Goal: Task Accomplishment & Management: Use online tool/utility

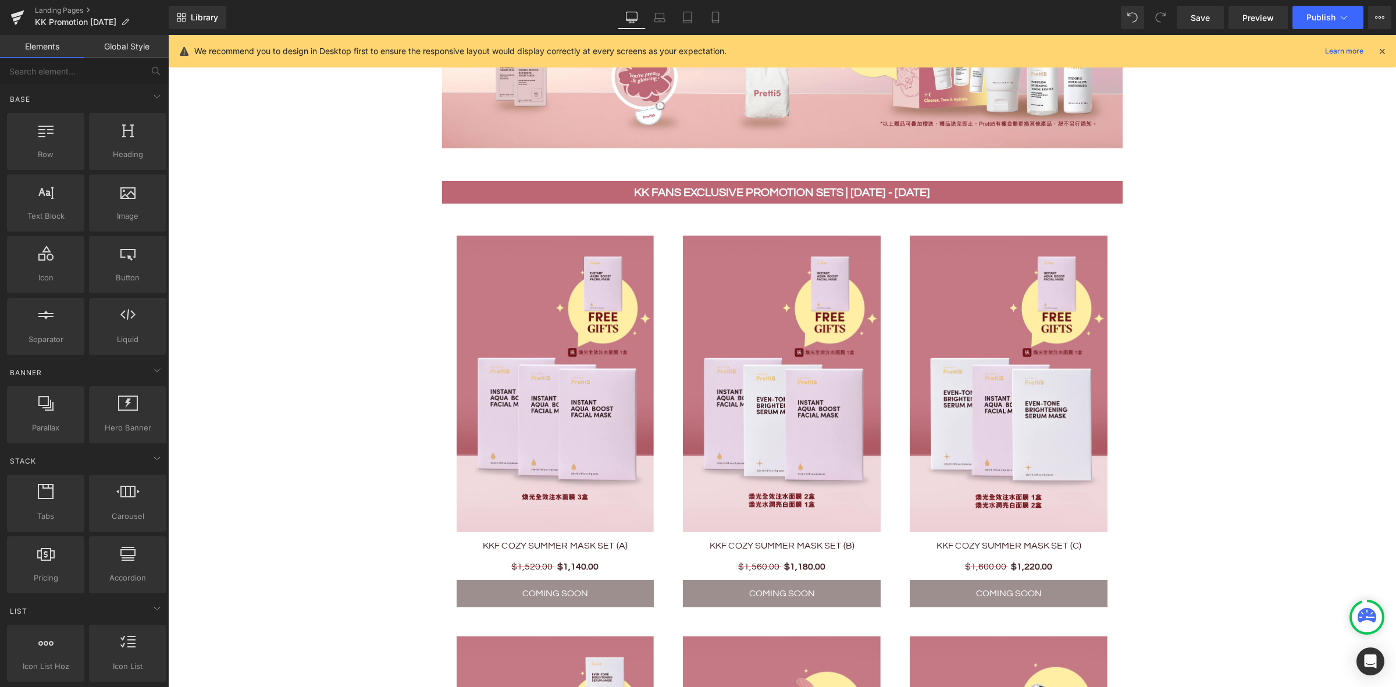
scroll to position [727, 0]
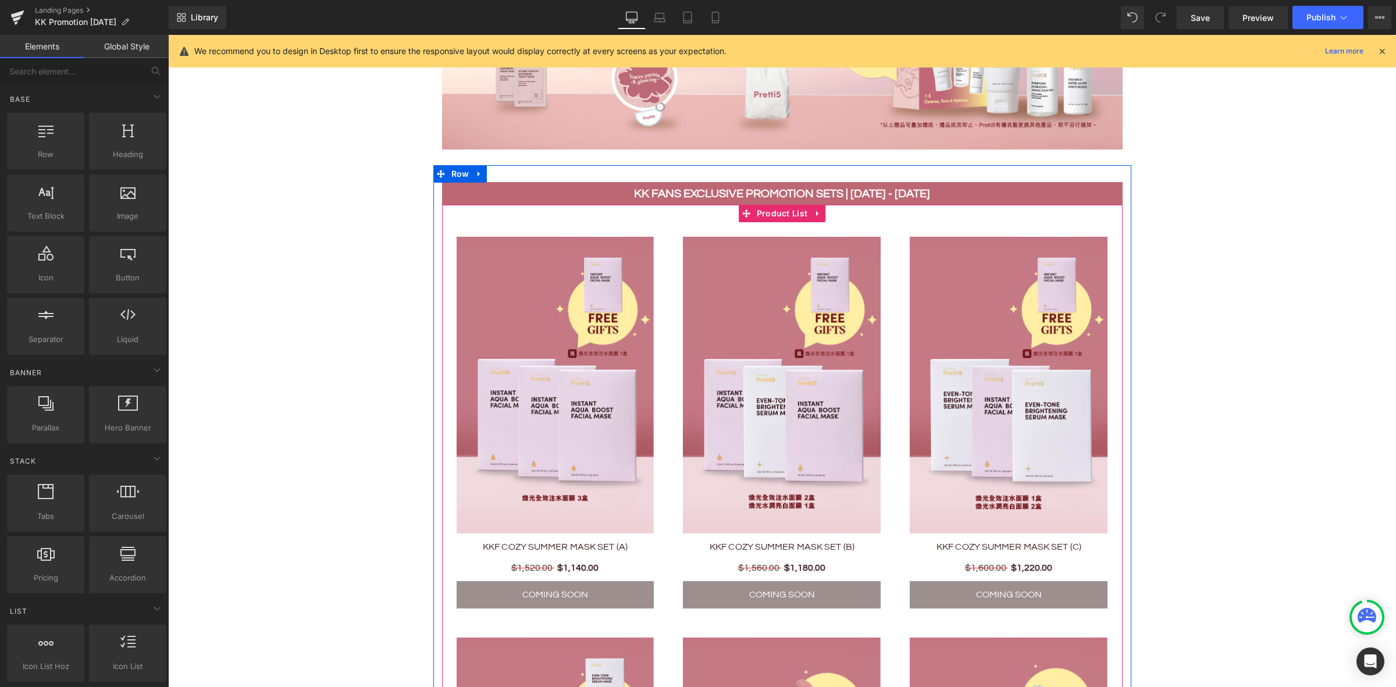
click at [764, 222] on div "Sale Off (P) Image KKF COZY SUMMER MASK SET (B) (P) Title $1,560.00 $1,180.00 (…" at bounding box center [781, 422] width 227 height 401
click at [766, 208] on span "Product List" at bounding box center [782, 213] width 57 height 17
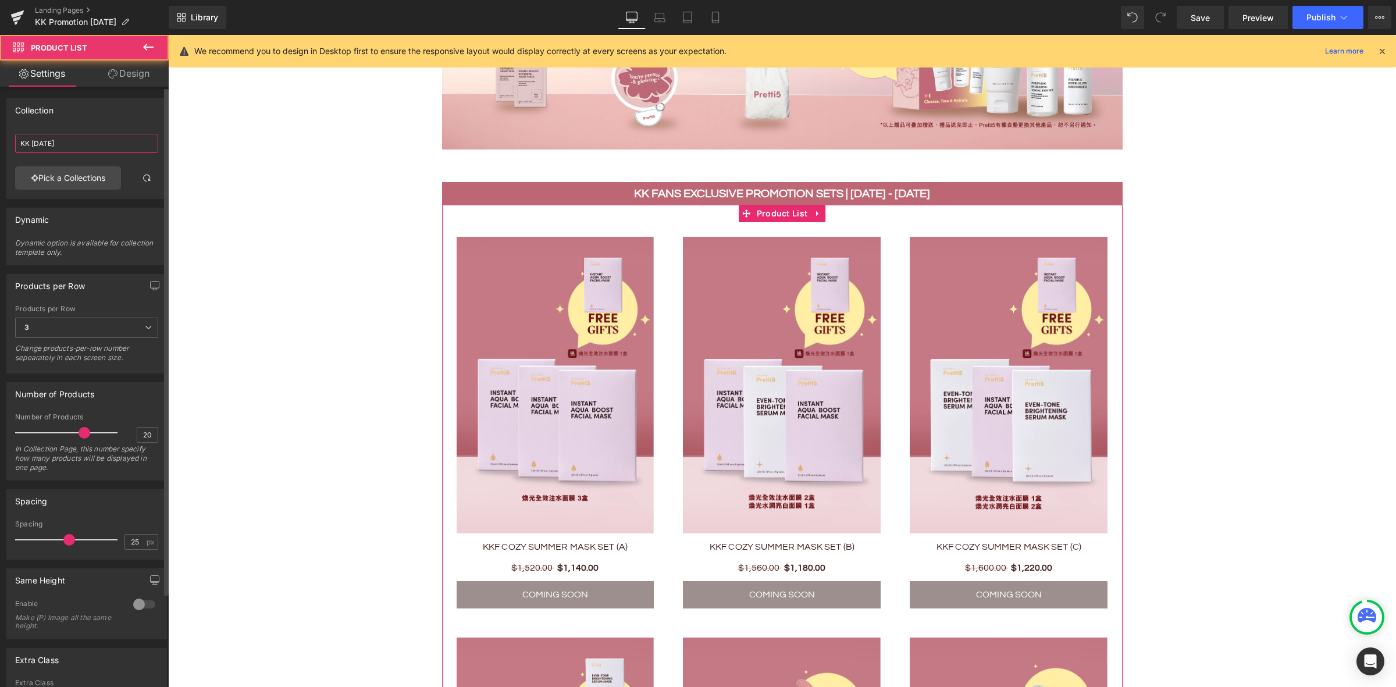
click at [82, 142] on input "KK [DATE]" at bounding box center [86, 143] width 143 height 19
click at [79, 184] on link "Pick a Collections" at bounding box center [68, 177] width 106 height 23
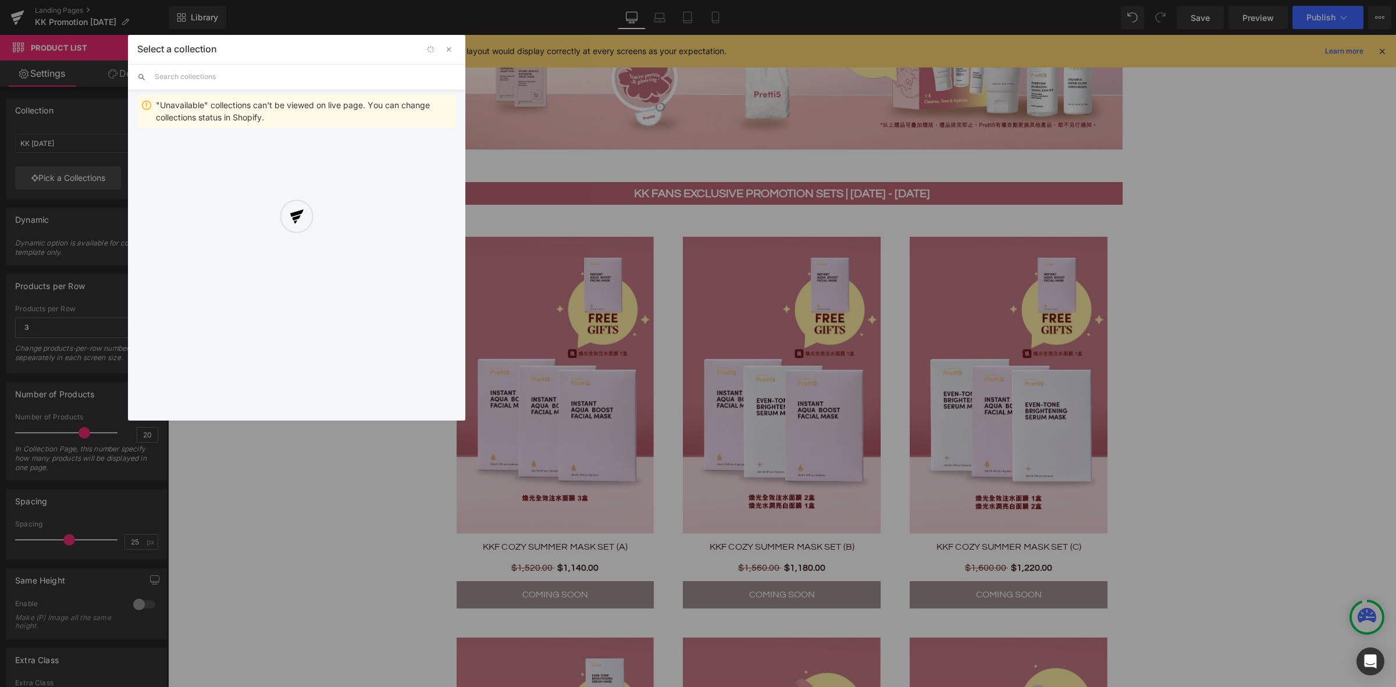
click at [260, 74] on div at bounding box center [296, 228] width 337 height 386
drag, startPoint x: 219, startPoint y: 73, endPoint x: 186, endPoint y: 73, distance: 33.1
click at [215, 73] on div at bounding box center [296, 228] width 337 height 386
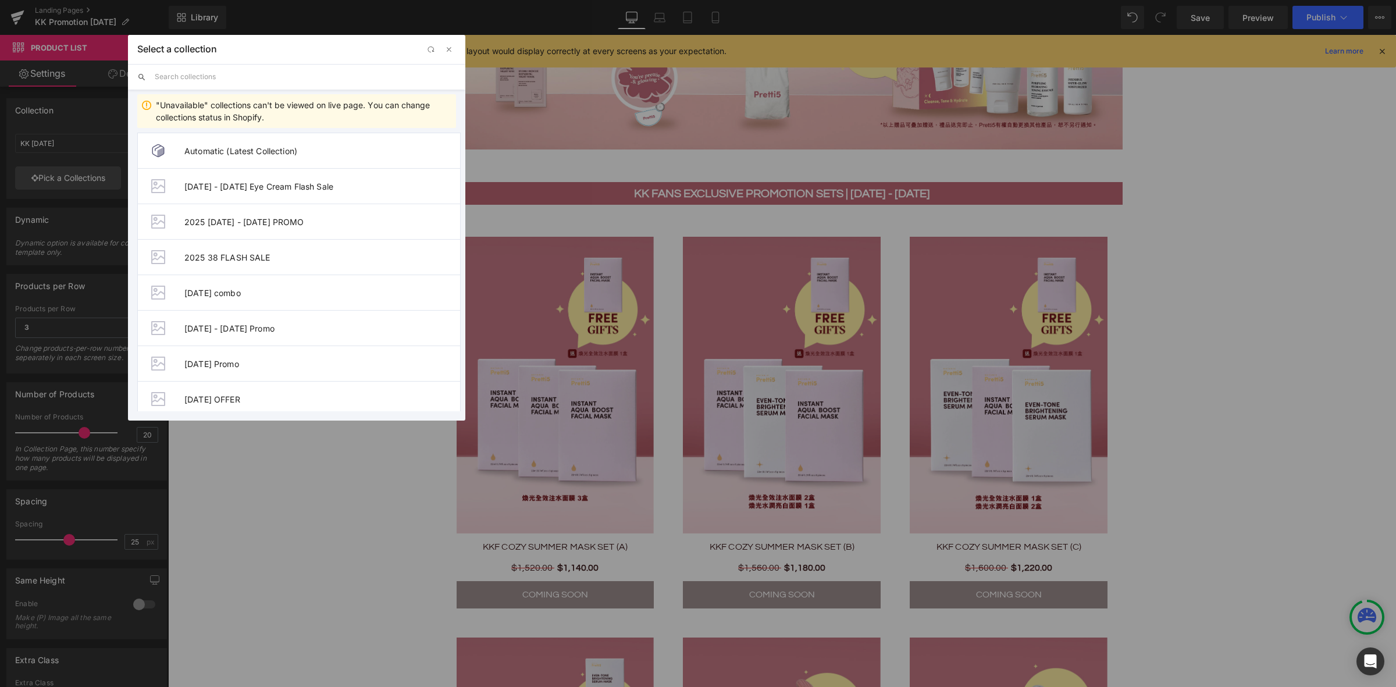
click at [173, 79] on input "text" at bounding box center [305, 77] width 301 height 26
paste input "KK [DATE]"
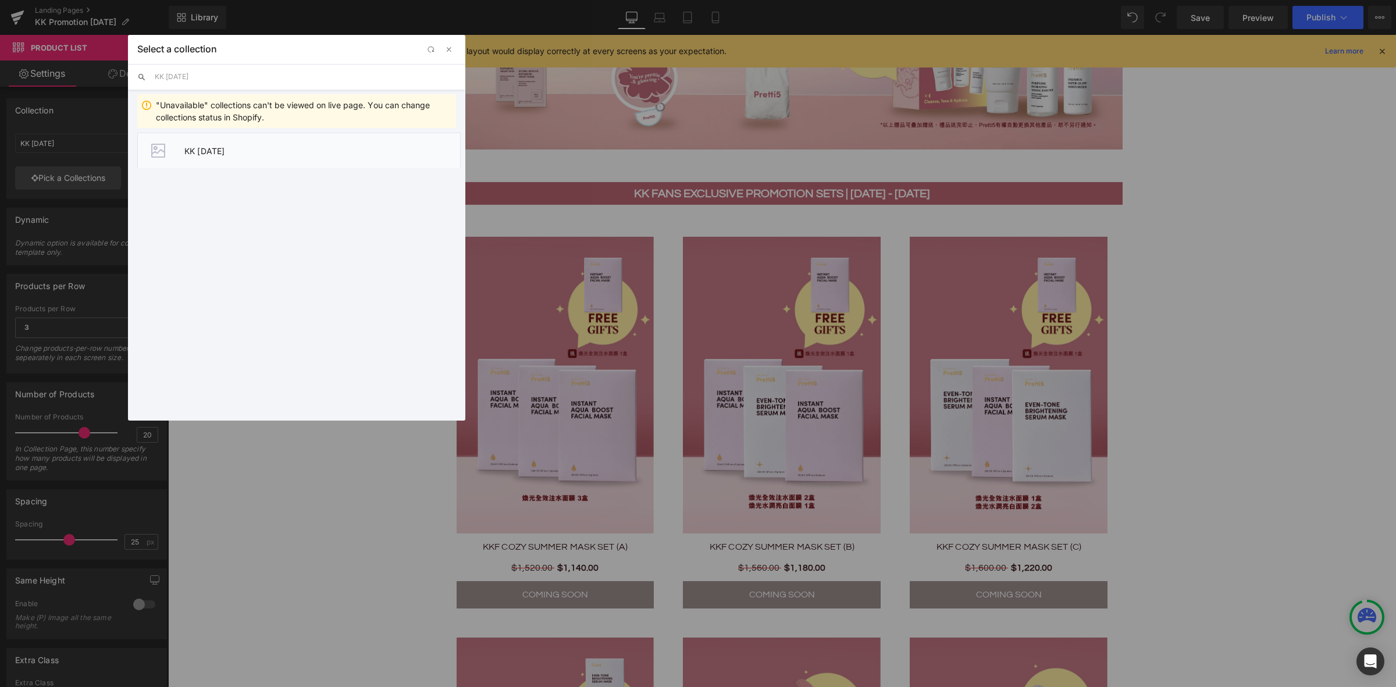
type input "KK [DATE]"
click at [218, 153] on span "KK [DATE]" at bounding box center [322, 151] width 276 height 10
type input "KK [DATE]"
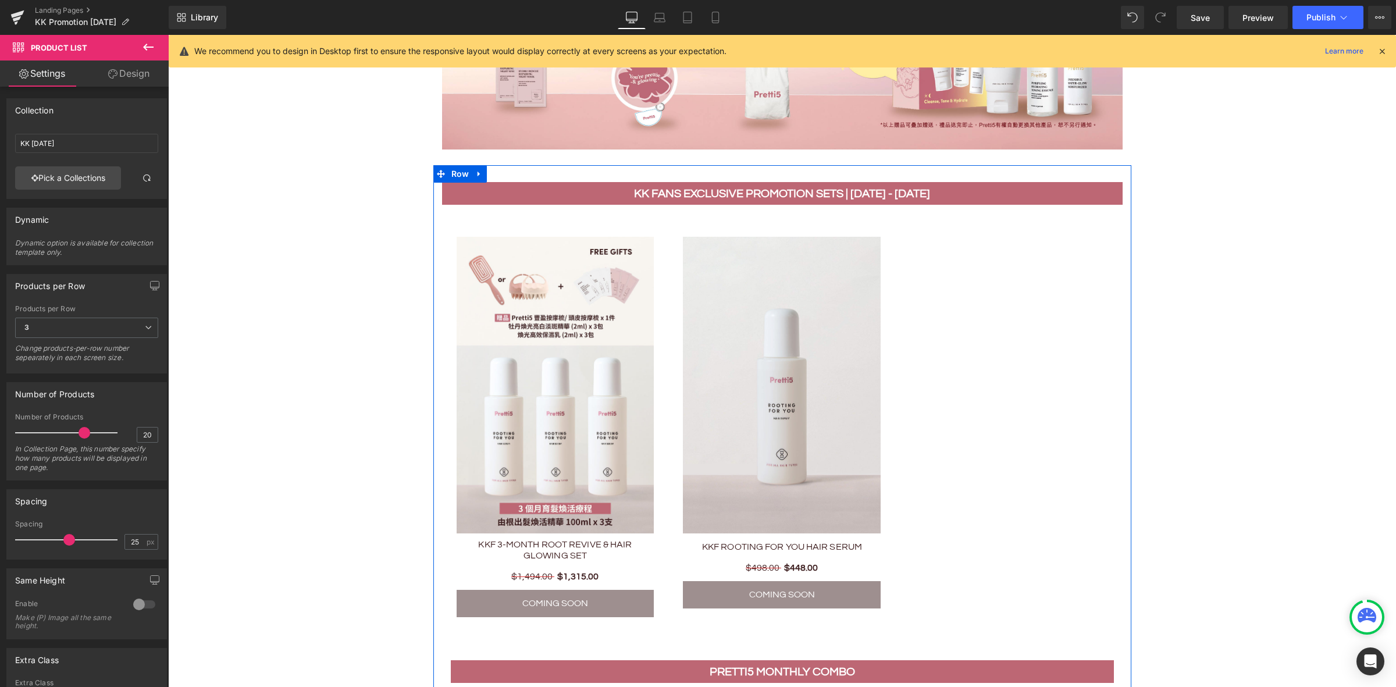
click at [850, 193] on b "KK Fans Exclusive Promotion Sets | [DATE] - [DATE]" at bounding box center [782, 194] width 296 height 12
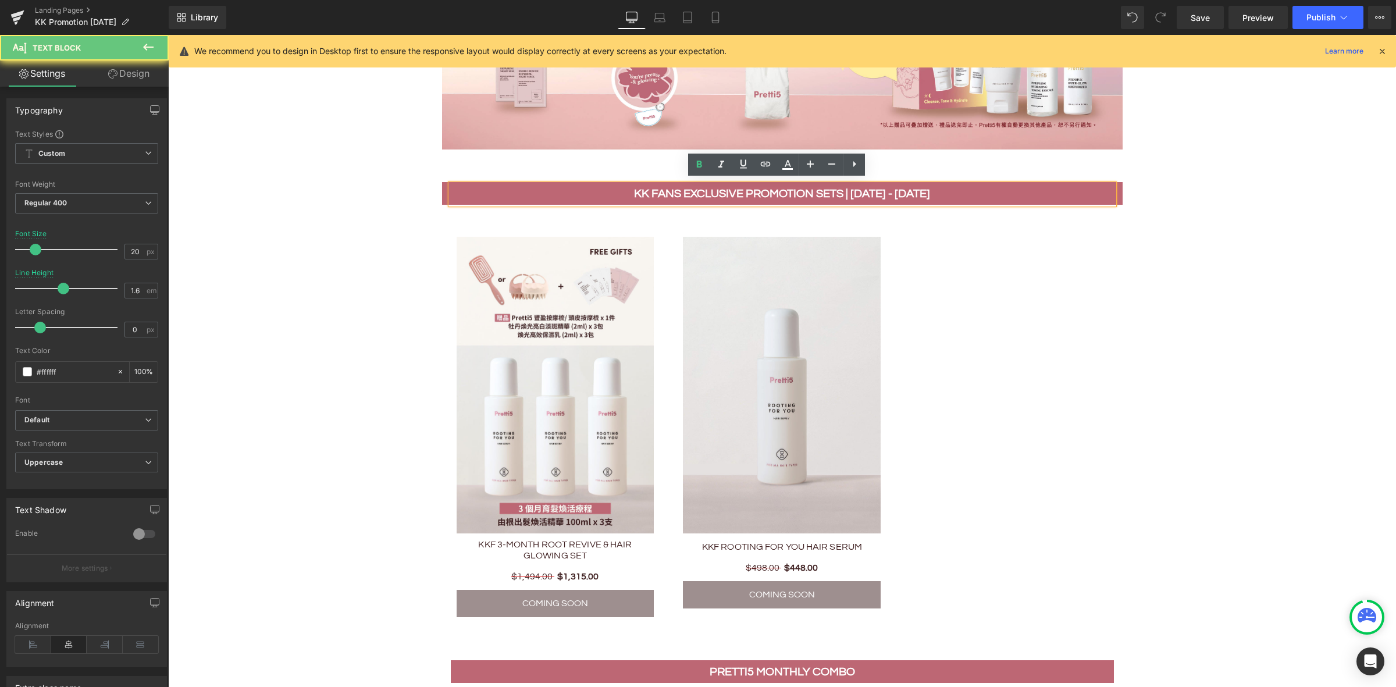
click at [883, 193] on b "KK Fans Exclusive Promotion Sets | [DATE] - [DATE]" at bounding box center [782, 194] width 296 height 12
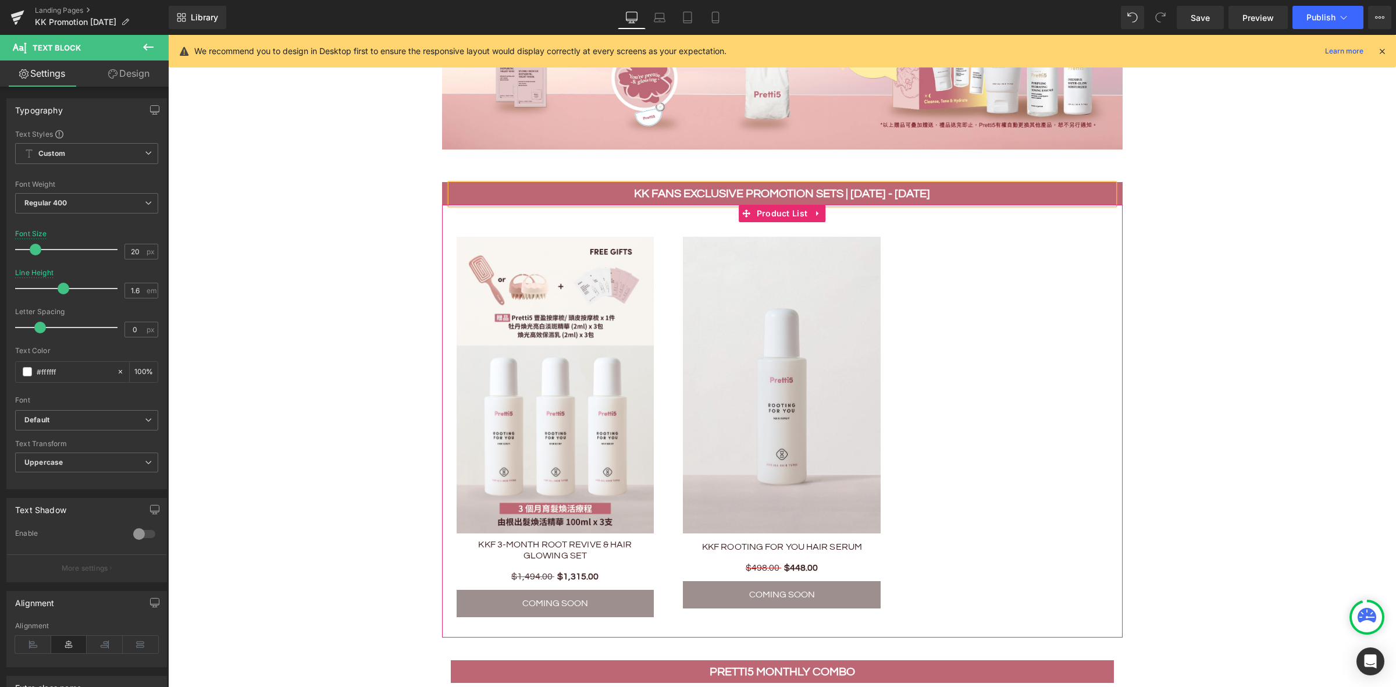
click at [903, 303] on div "Sale Off (P) Image KKF 3-MONTH ROOT REVIVE & HAIR GLOWING SET (P) Title $1,494.…" at bounding box center [782, 421] width 680 height 433
click at [814, 209] on icon at bounding box center [818, 213] width 8 height 9
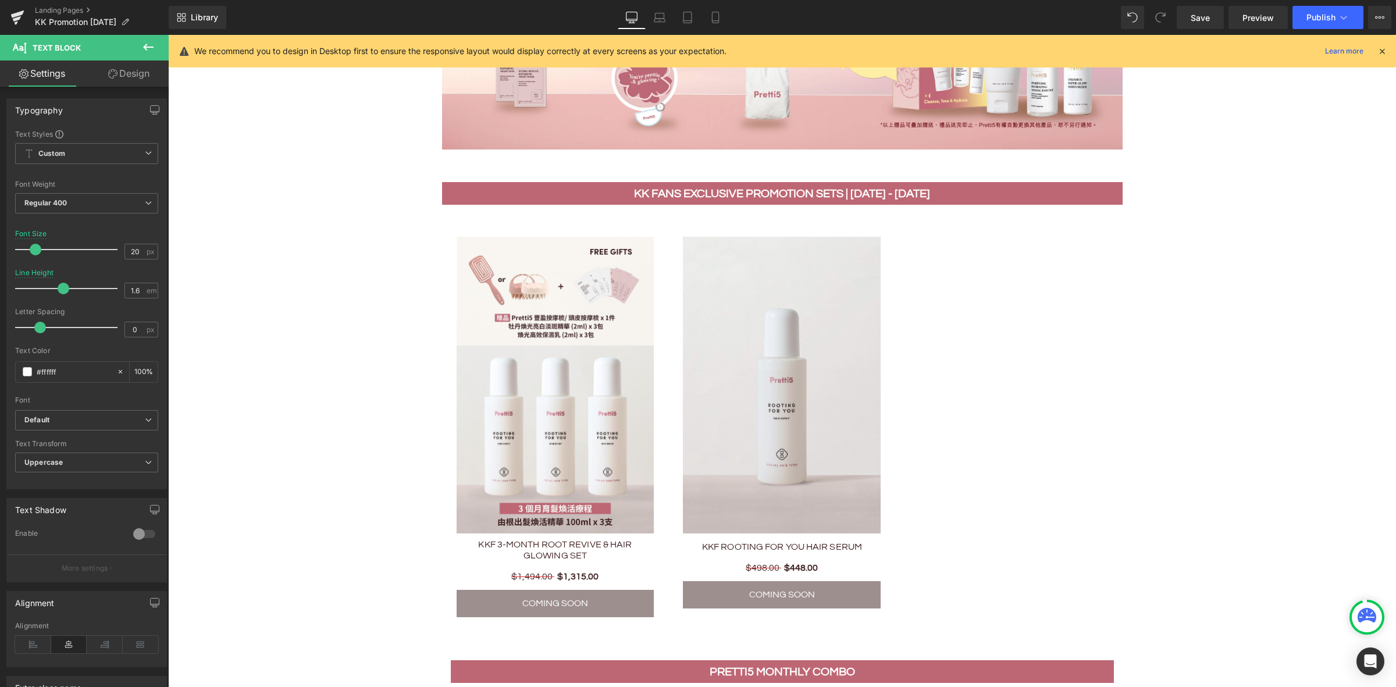
click at [870, 397] on img at bounding box center [782, 385] width 198 height 297
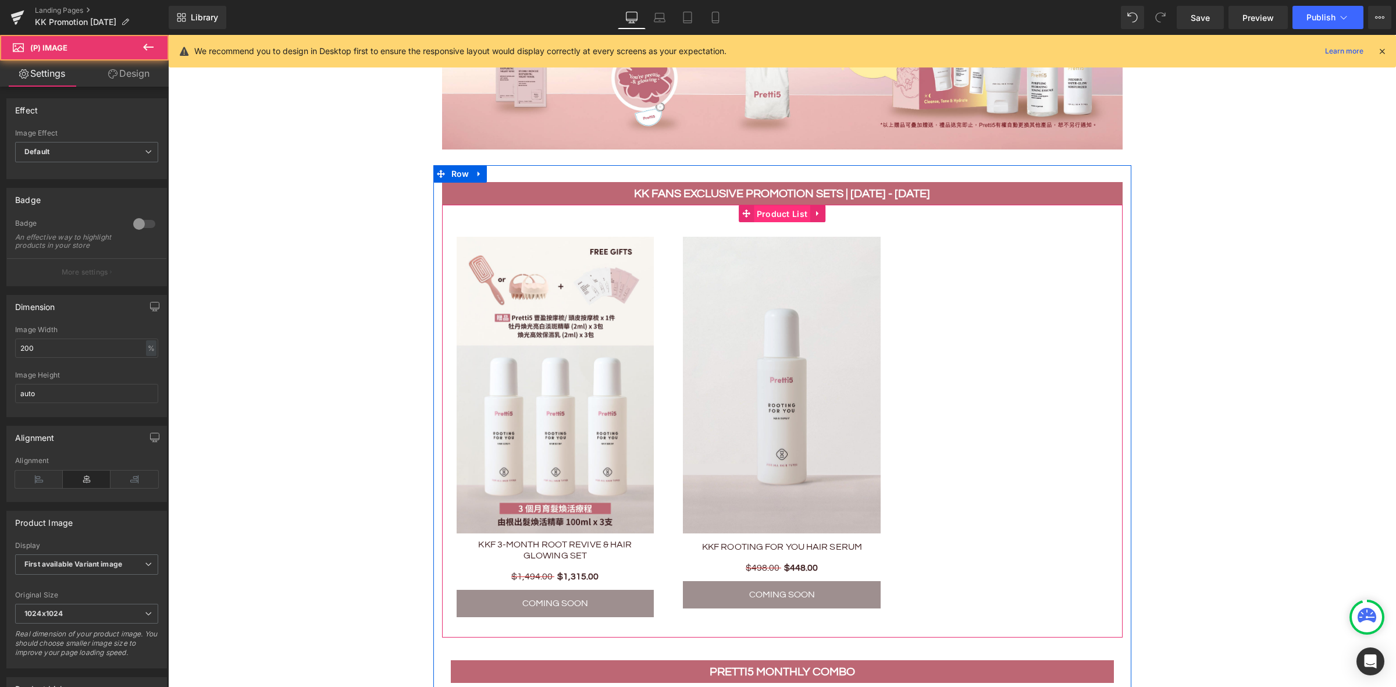
click at [754, 208] on span "Product List" at bounding box center [782, 213] width 57 height 17
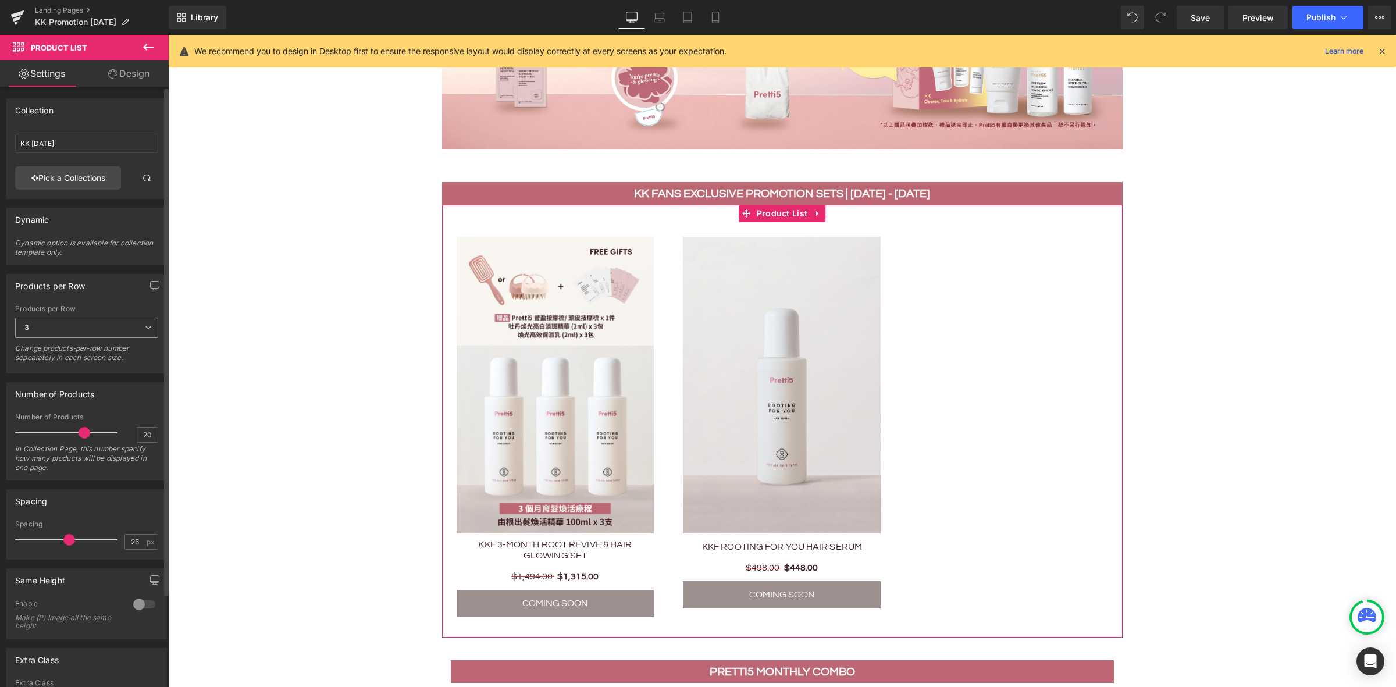
click at [80, 334] on span "3" at bounding box center [86, 328] width 143 height 20
click at [67, 368] on li "2" at bounding box center [84, 365] width 138 height 17
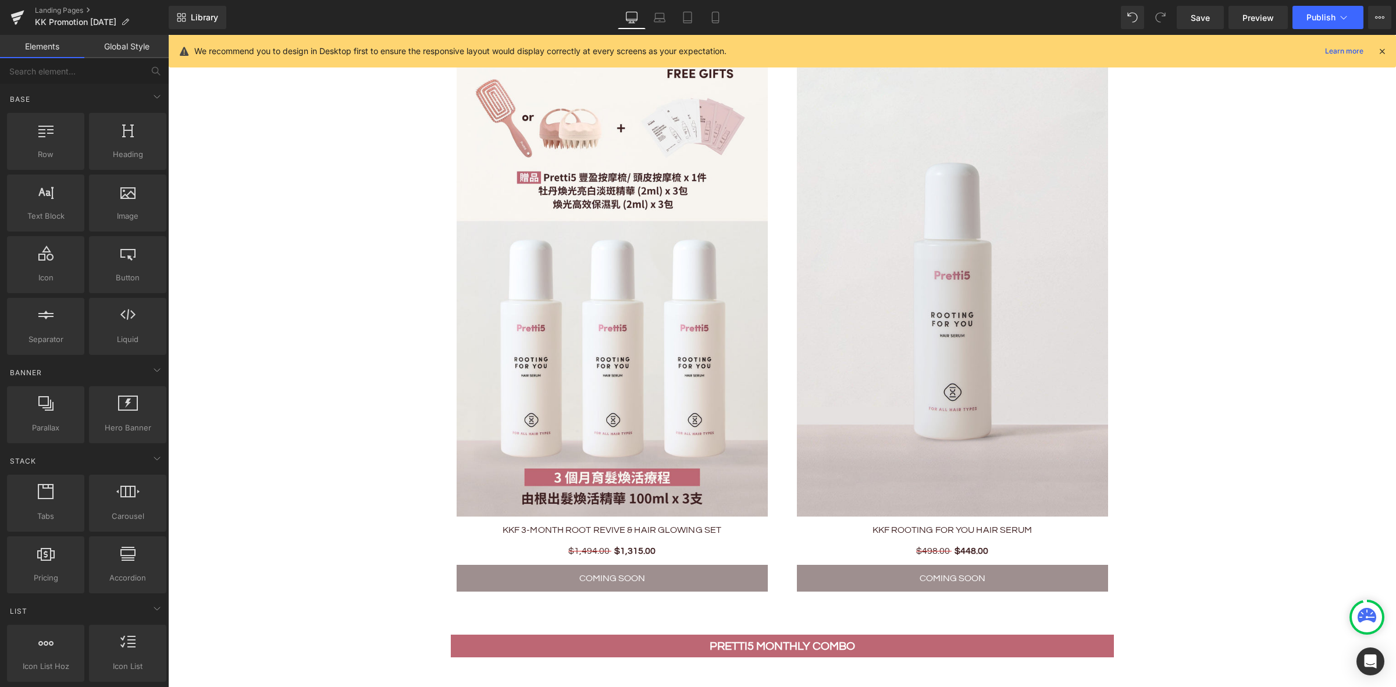
scroll to position [1090, 0]
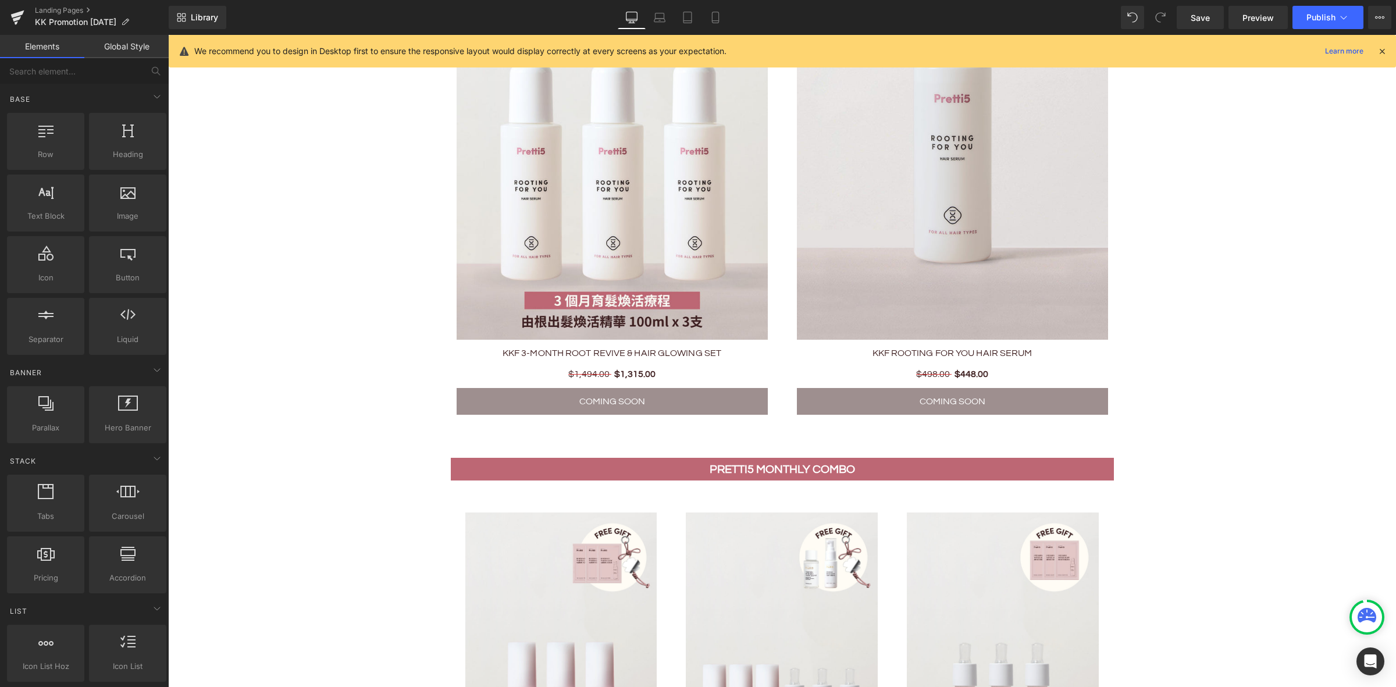
click at [786, 295] on div "Sale Off (P) Image KKF ROOTING FOR YOU HAIR SERUM (P) Title $498.00 $448.00 (P)…" at bounding box center [952, 144] width 340 height 570
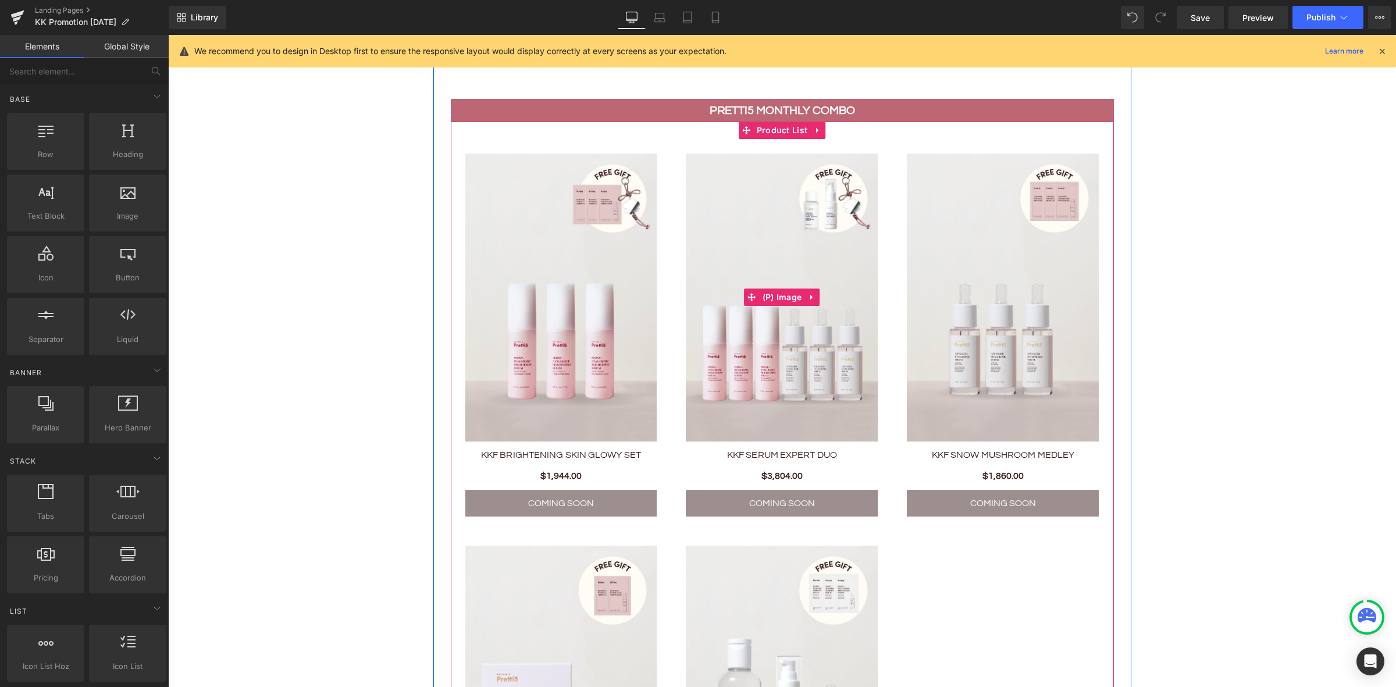
scroll to position [1527, 0]
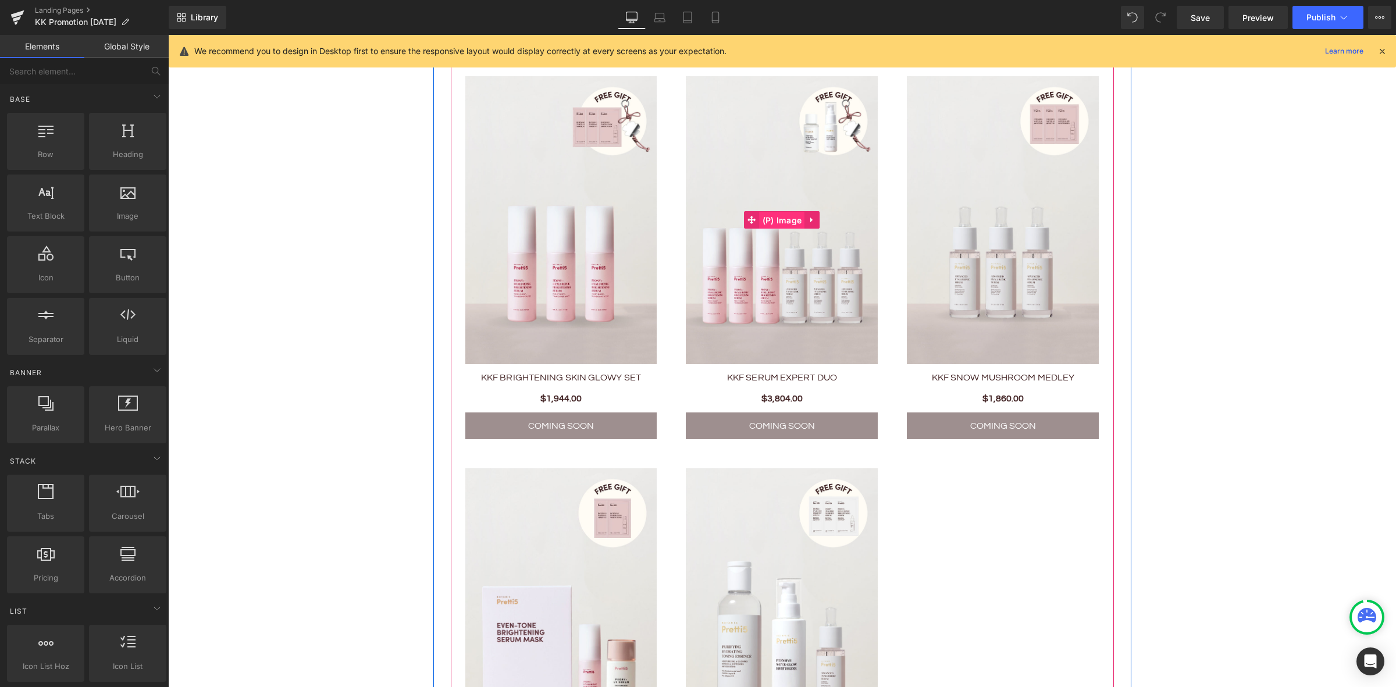
click at [781, 216] on span "(P) Image" at bounding box center [782, 220] width 45 height 17
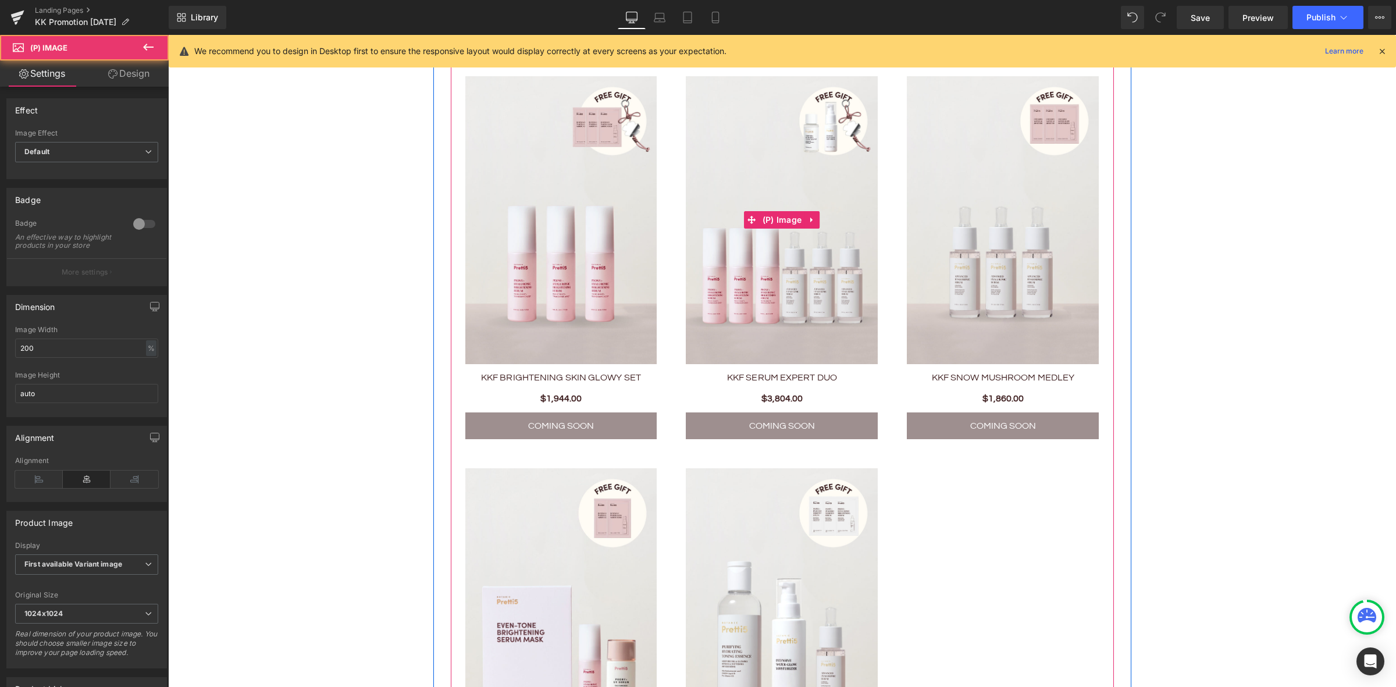
click at [758, 117] on img at bounding box center [782, 220] width 192 height 288
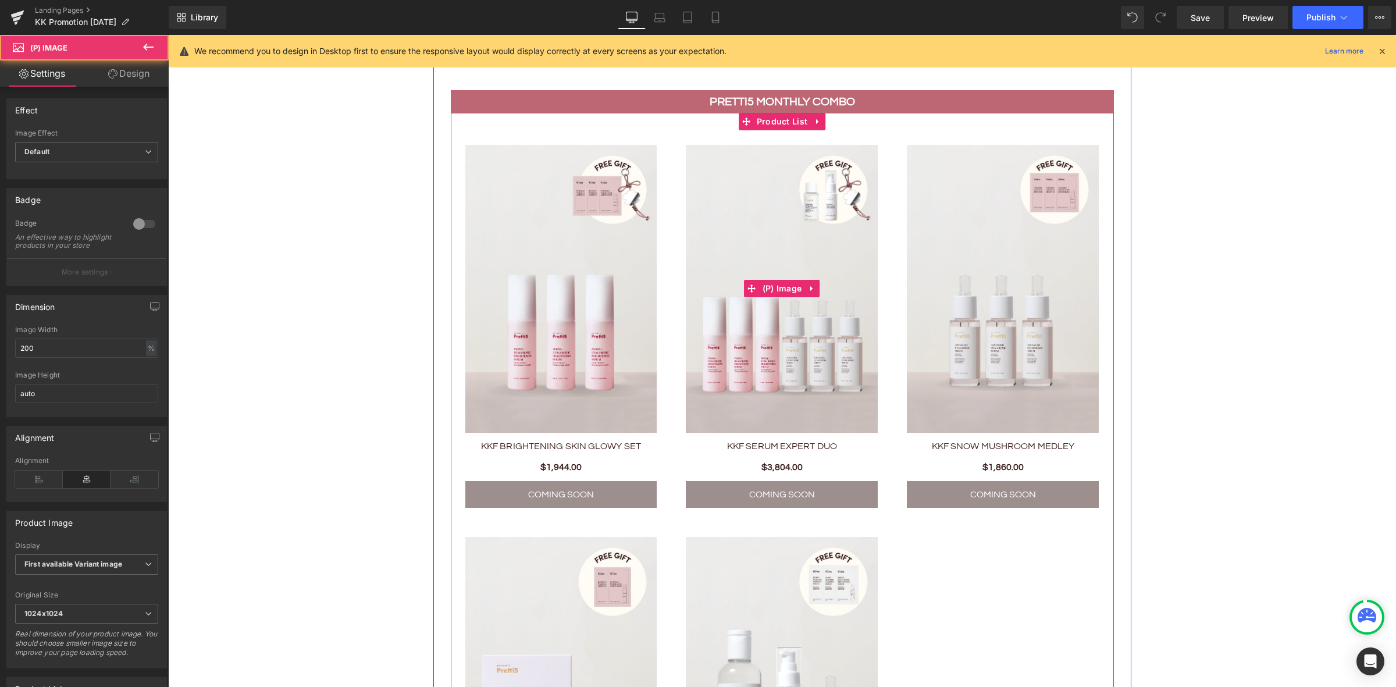
scroll to position [1381, 0]
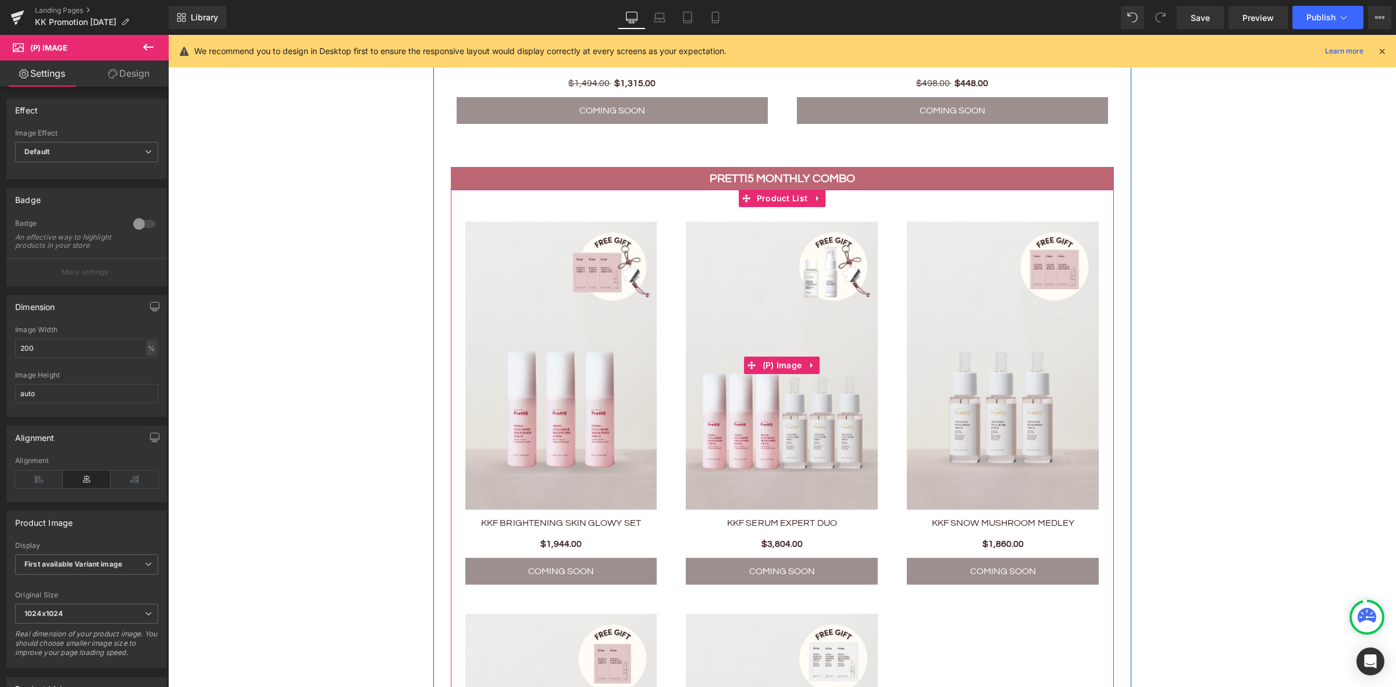
click at [773, 250] on img at bounding box center [782, 366] width 192 height 288
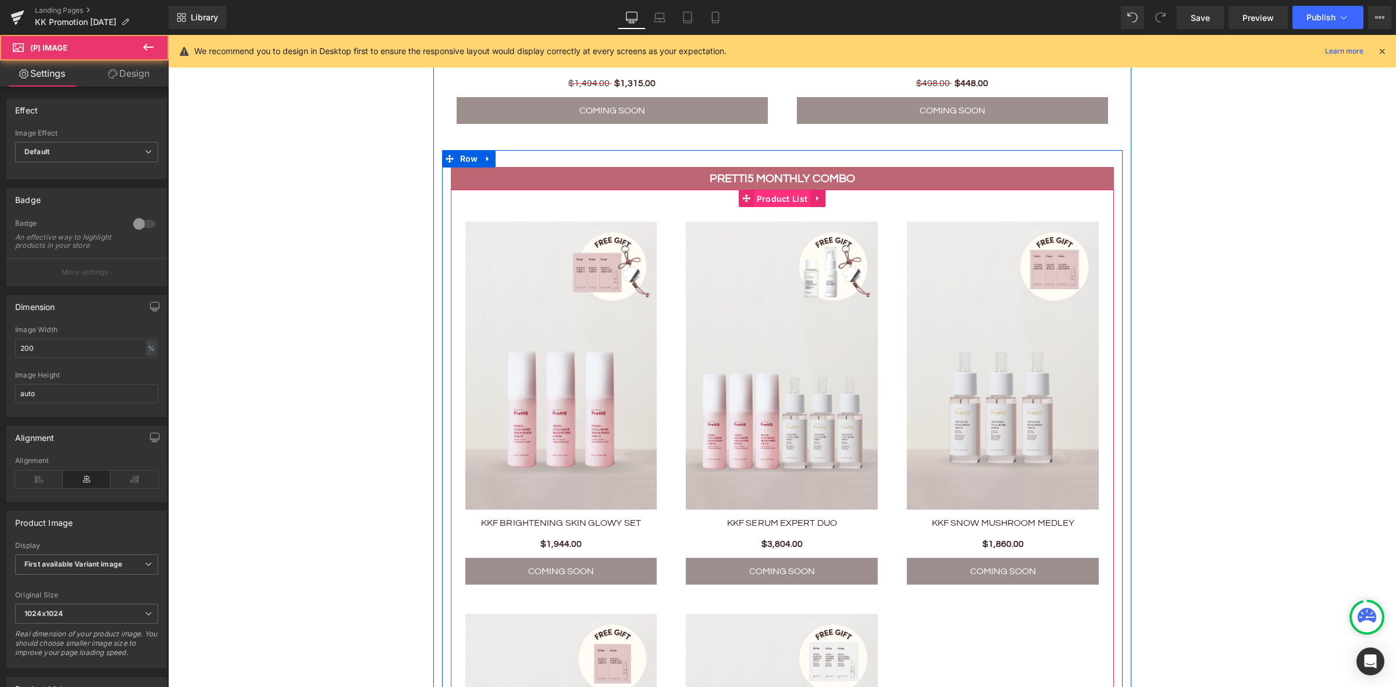
click at [768, 198] on span "Product List" at bounding box center [782, 198] width 57 height 17
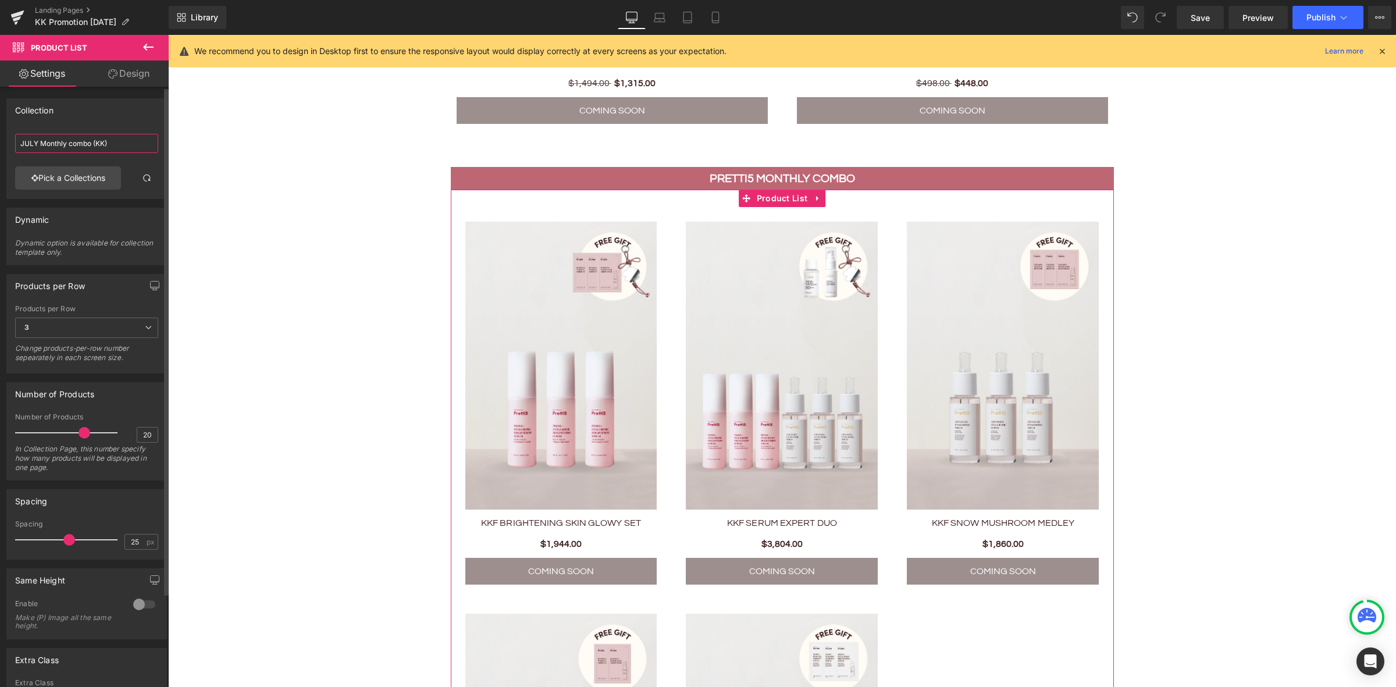
click at [118, 146] on input "JULY Monthly combo (KK)" at bounding box center [86, 143] width 143 height 19
click at [49, 174] on link "Pick a Collections" at bounding box center [68, 177] width 106 height 23
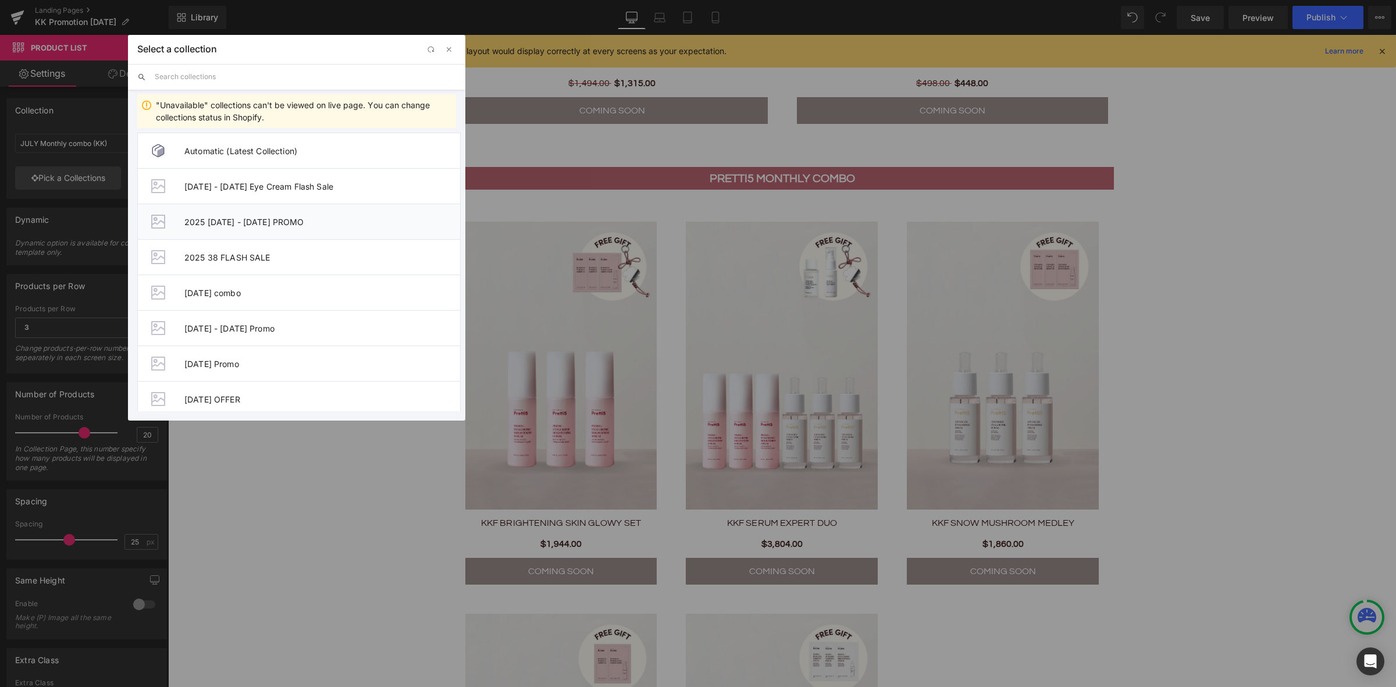
click at [273, 222] on span "2025 [DATE] - [DATE] PROMO" at bounding box center [322, 222] width 276 height 10
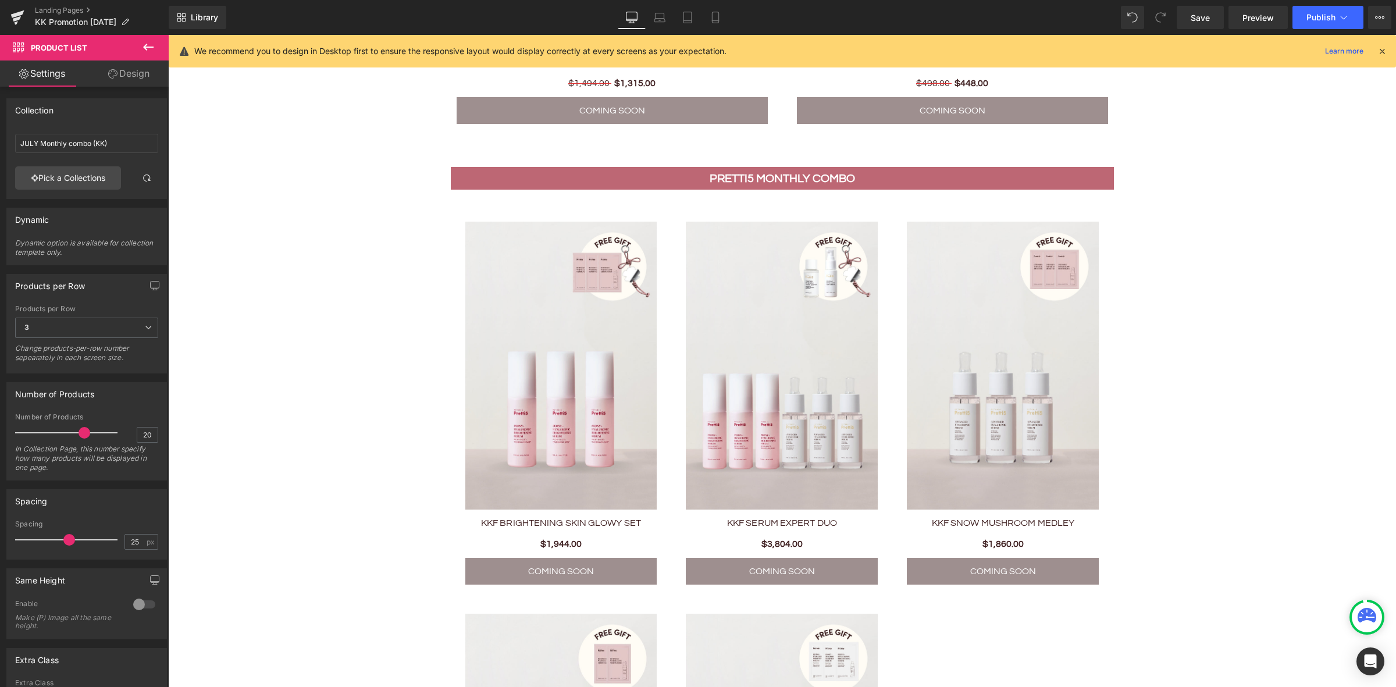
type input "2025 [DATE] - [DATE] PROMO"
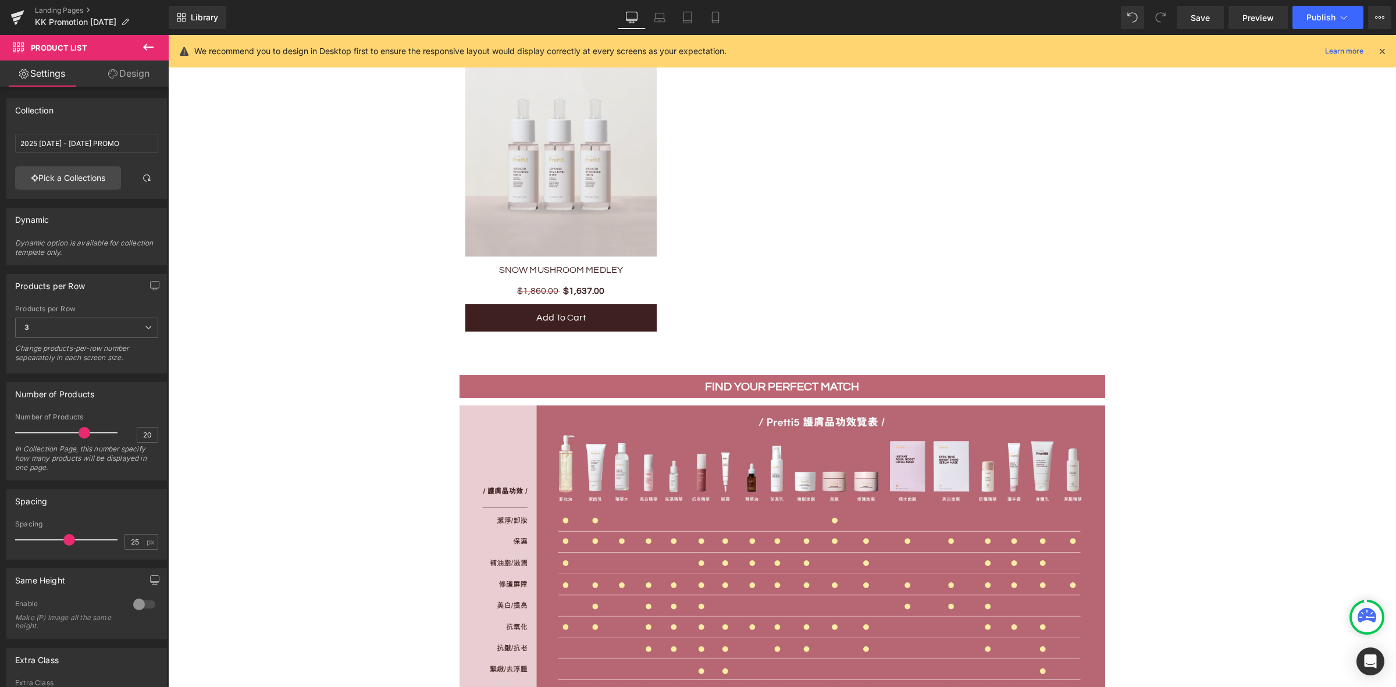
scroll to position [2431, 0]
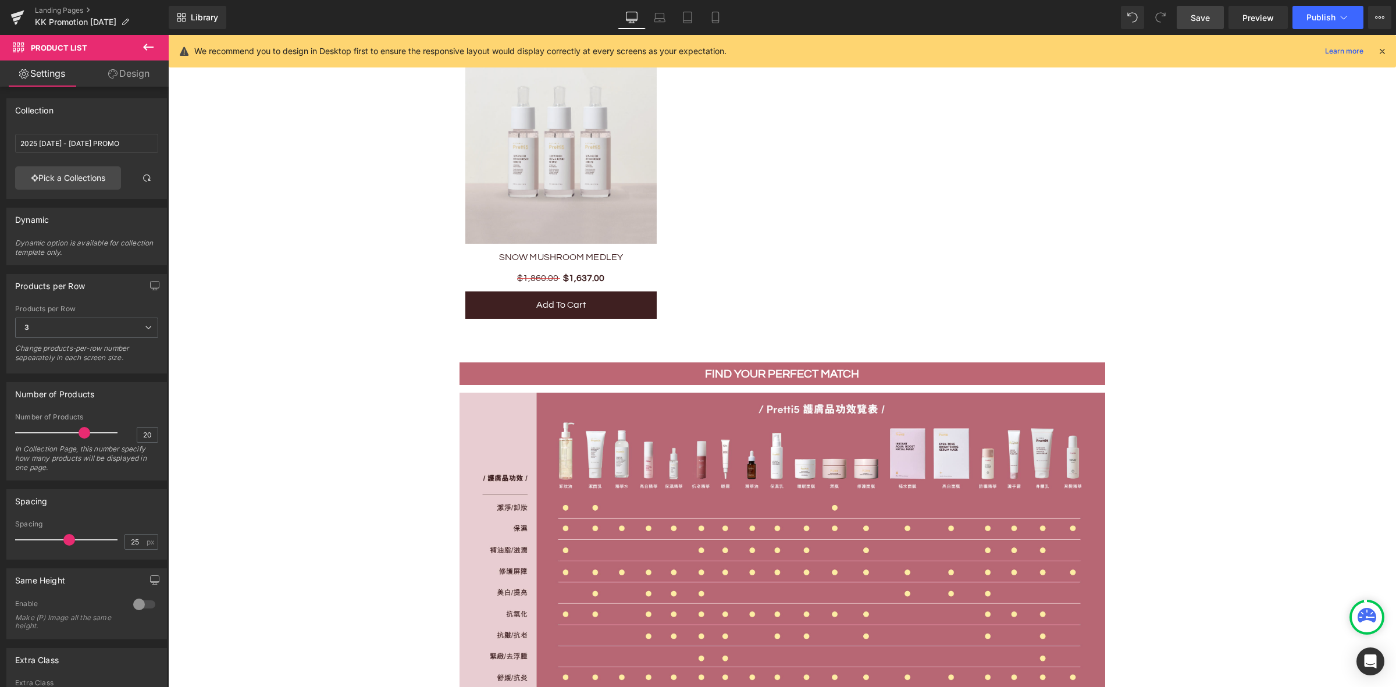
drag, startPoint x: 1190, startPoint y: 15, endPoint x: 1142, endPoint y: 394, distance: 381.6
click at [1190, 15] on link "Save" at bounding box center [1199, 17] width 47 height 23
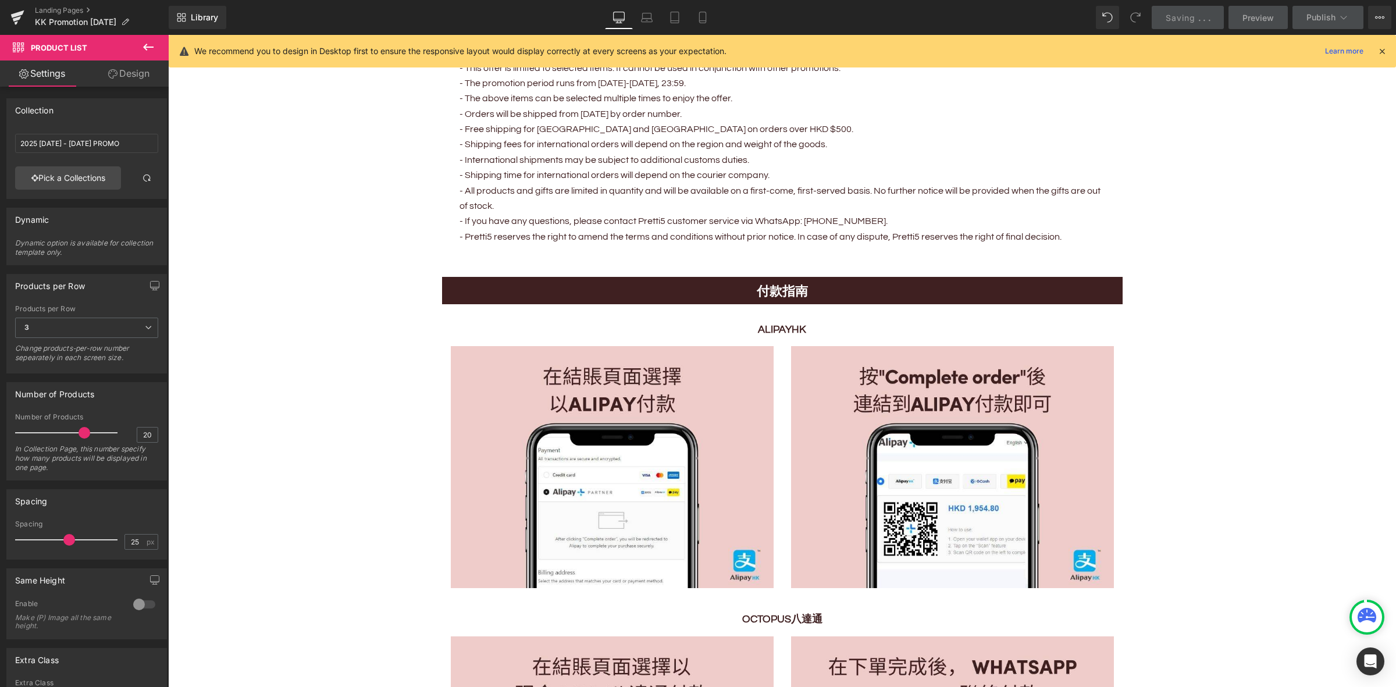
scroll to position [2964, 0]
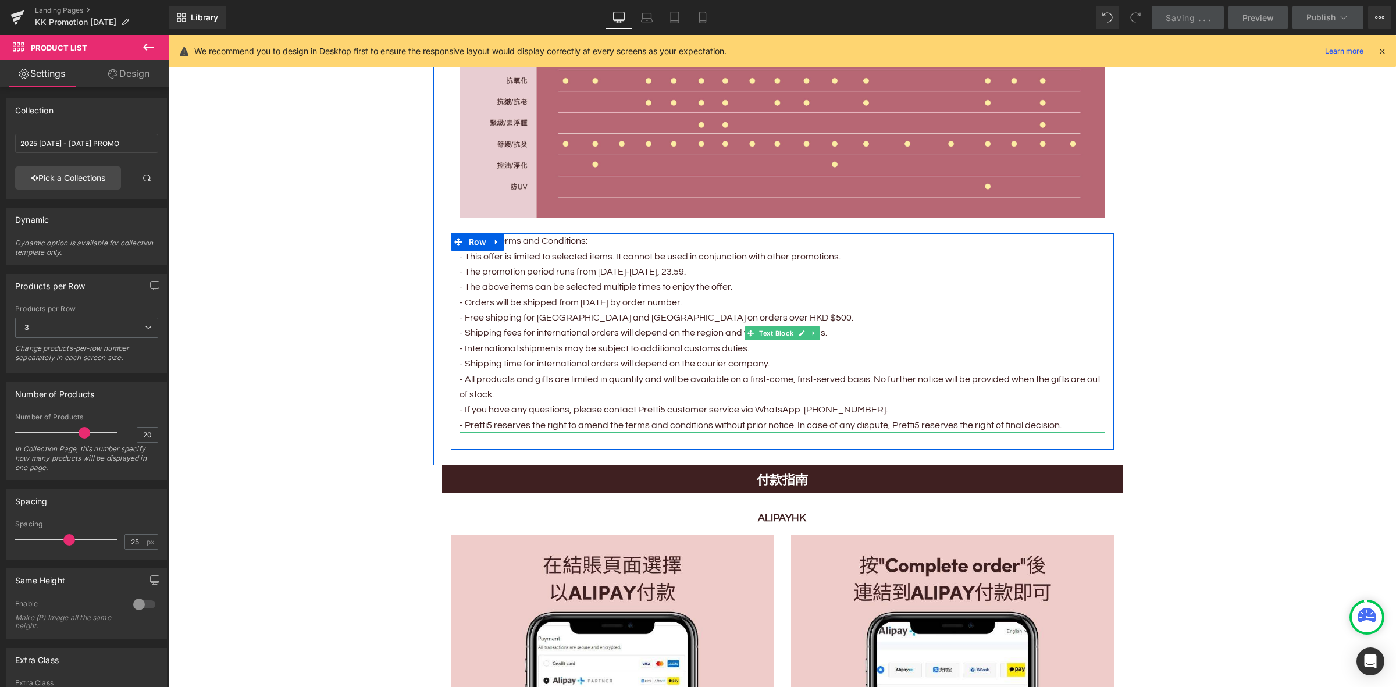
click at [605, 268] on p "- The promotion period runs from [DATE]-[DATE], 23:59." at bounding box center [782, 271] width 646 height 15
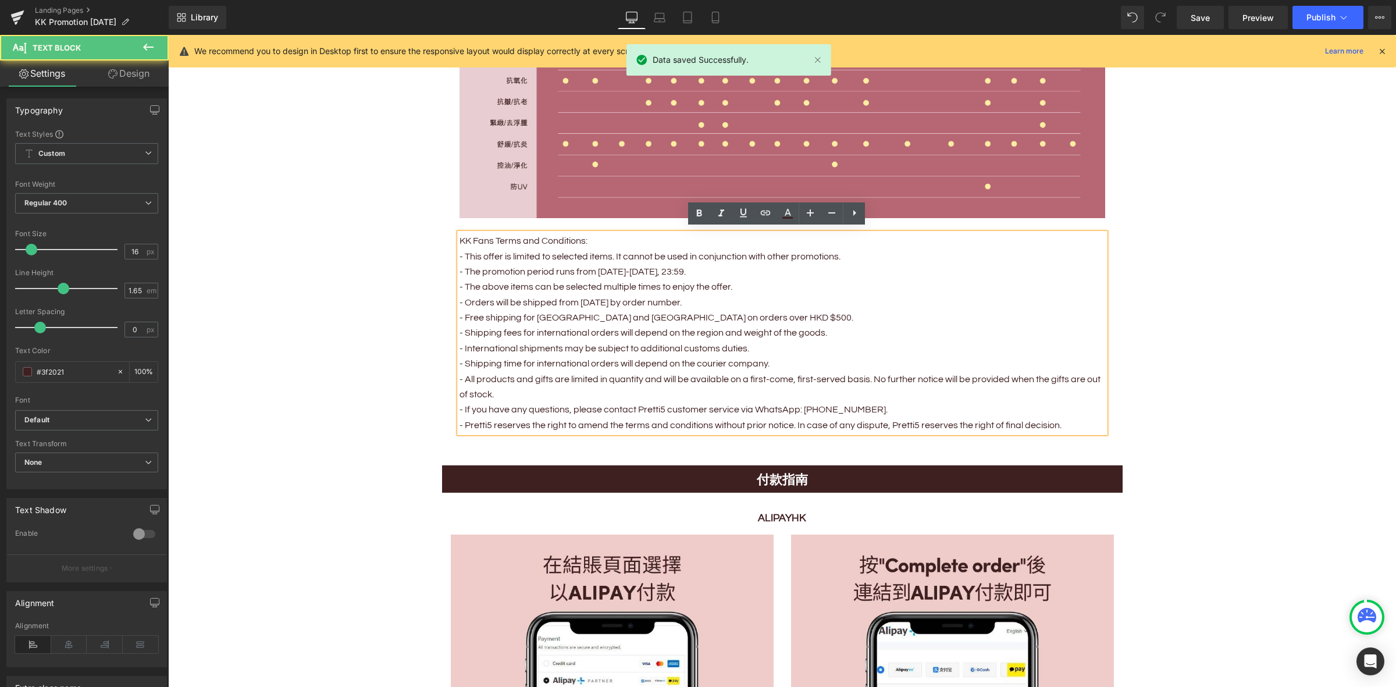
click at [593, 269] on p "- The promotion period runs from [DATE]-[DATE], 23:59." at bounding box center [782, 271] width 646 height 15
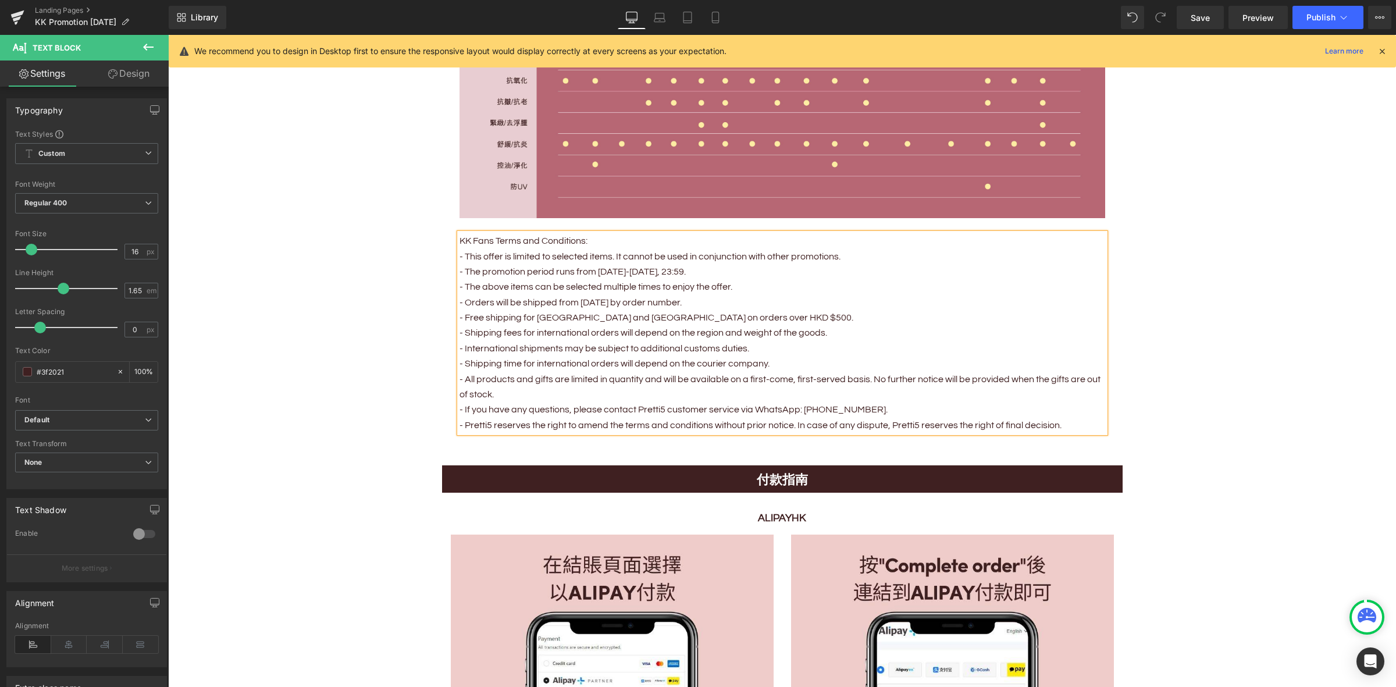
click at [586, 282] on p "- The above items can be selected multiple times to enjoy the offer." at bounding box center [782, 286] width 646 height 15
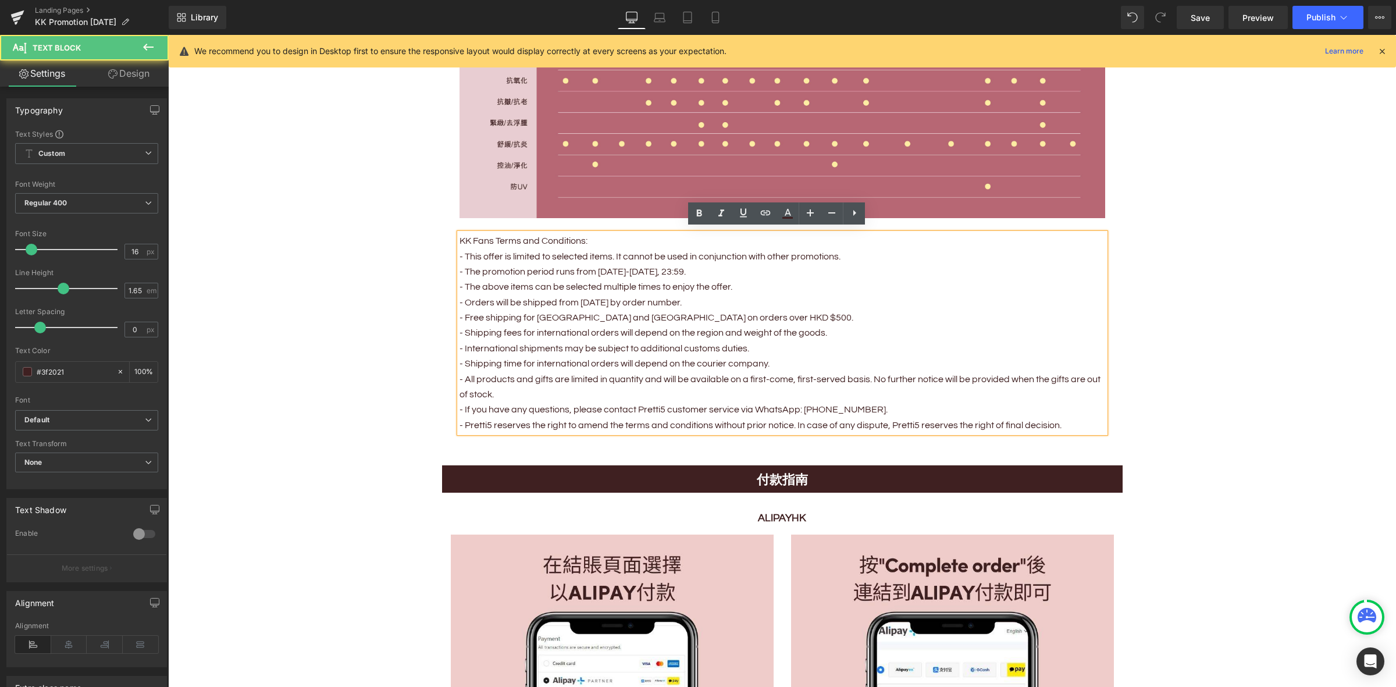
click at [577, 303] on p "- Orders will be shipped from [DATE] by order number." at bounding box center [782, 302] width 646 height 15
click at [586, 300] on p "- Orders will be shipped from [DATE] by order number." at bounding box center [782, 302] width 646 height 15
click at [582, 301] on p "- Orders will be shipped from [DATE] by order number." at bounding box center [782, 302] width 646 height 15
click at [711, 298] on p "- Orders will be shipped from [DATE] by order number." at bounding box center [782, 302] width 646 height 15
click at [1198, 23] on span "Save" at bounding box center [1199, 18] width 19 height 12
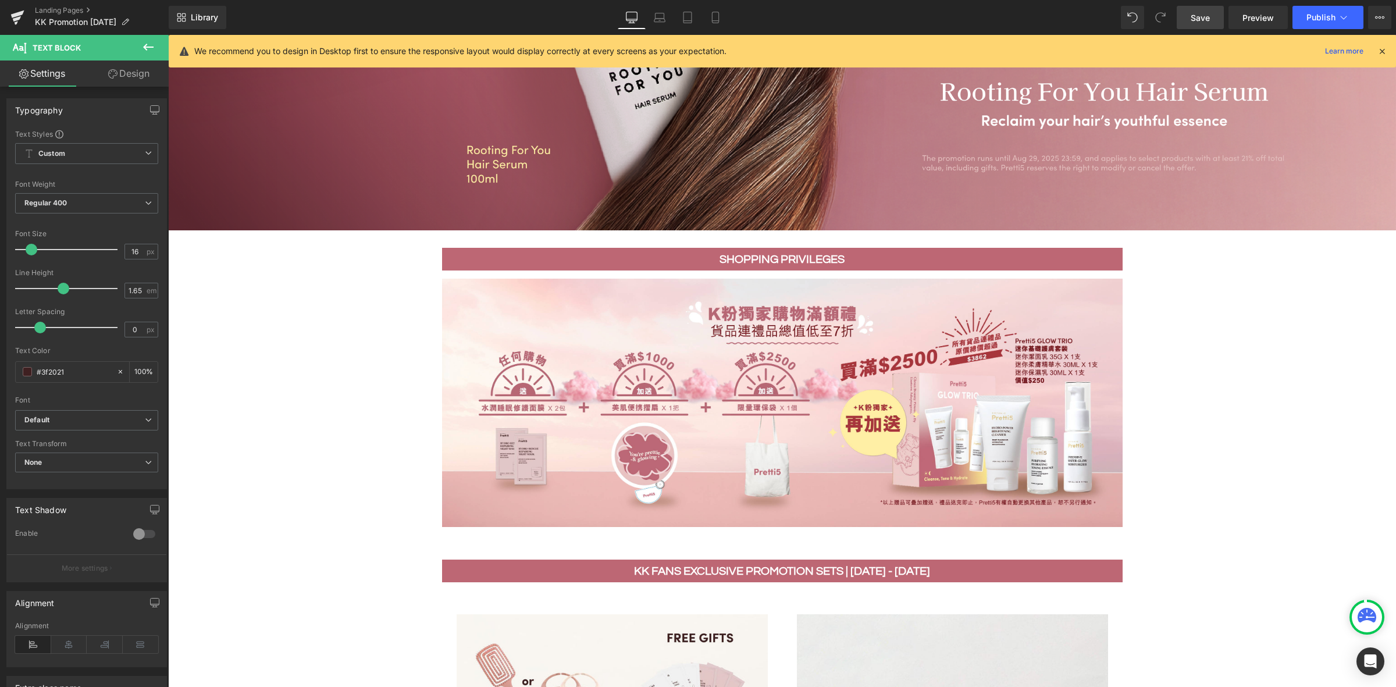
scroll to position [337, 0]
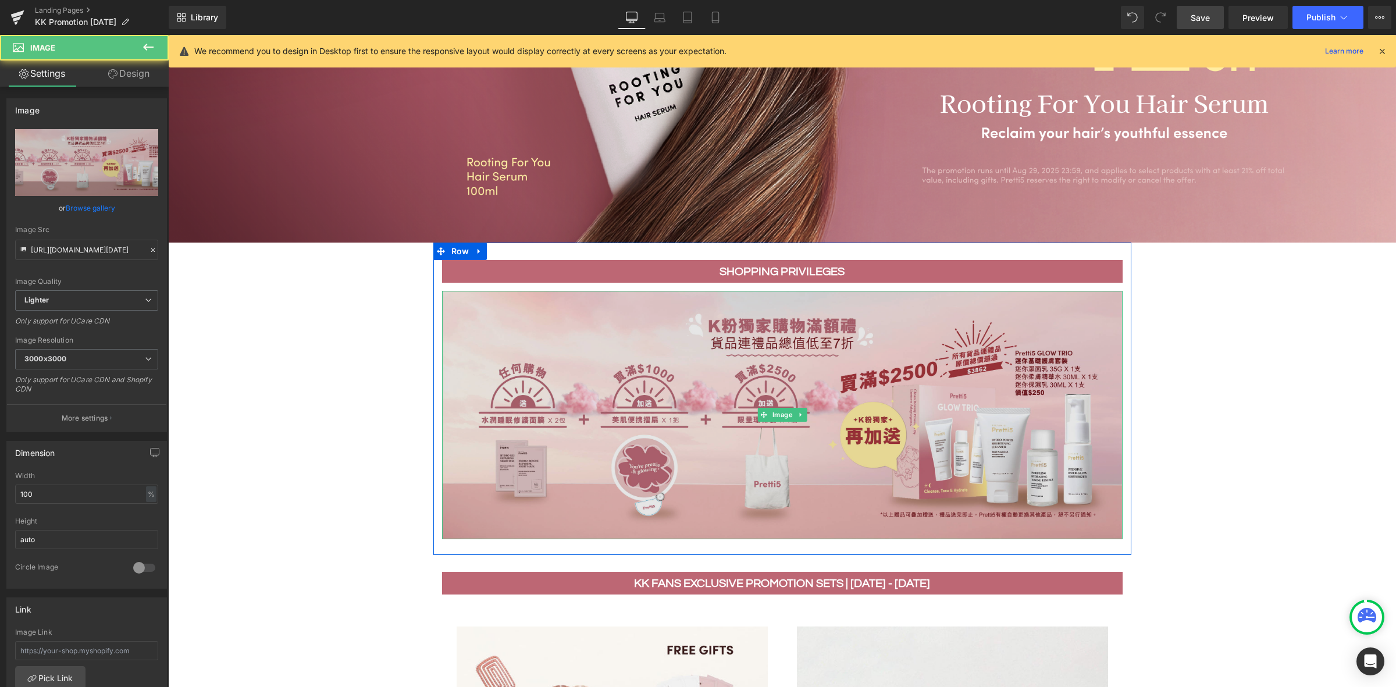
click at [919, 362] on img at bounding box center [782, 415] width 680 height 249
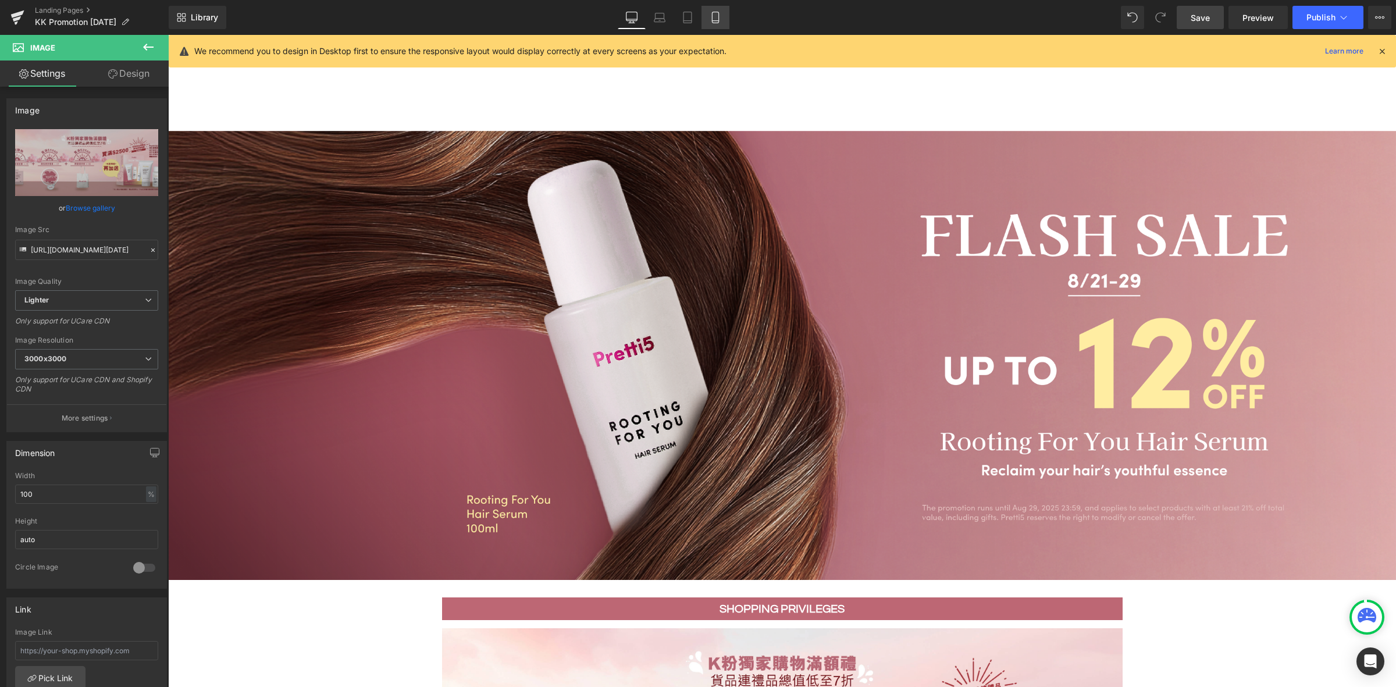
click at [719, 15] on icon at bounding box center [715, 18] width 12 height 12
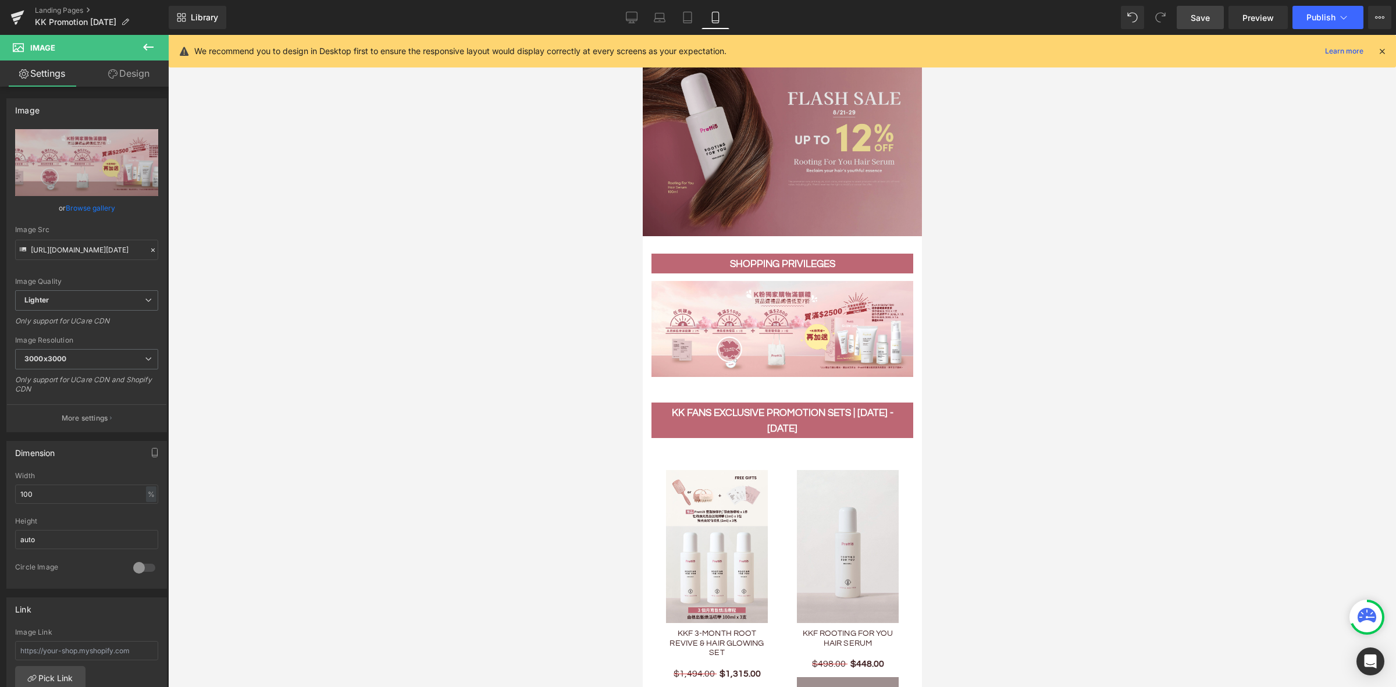
scroll to position [145, 0]
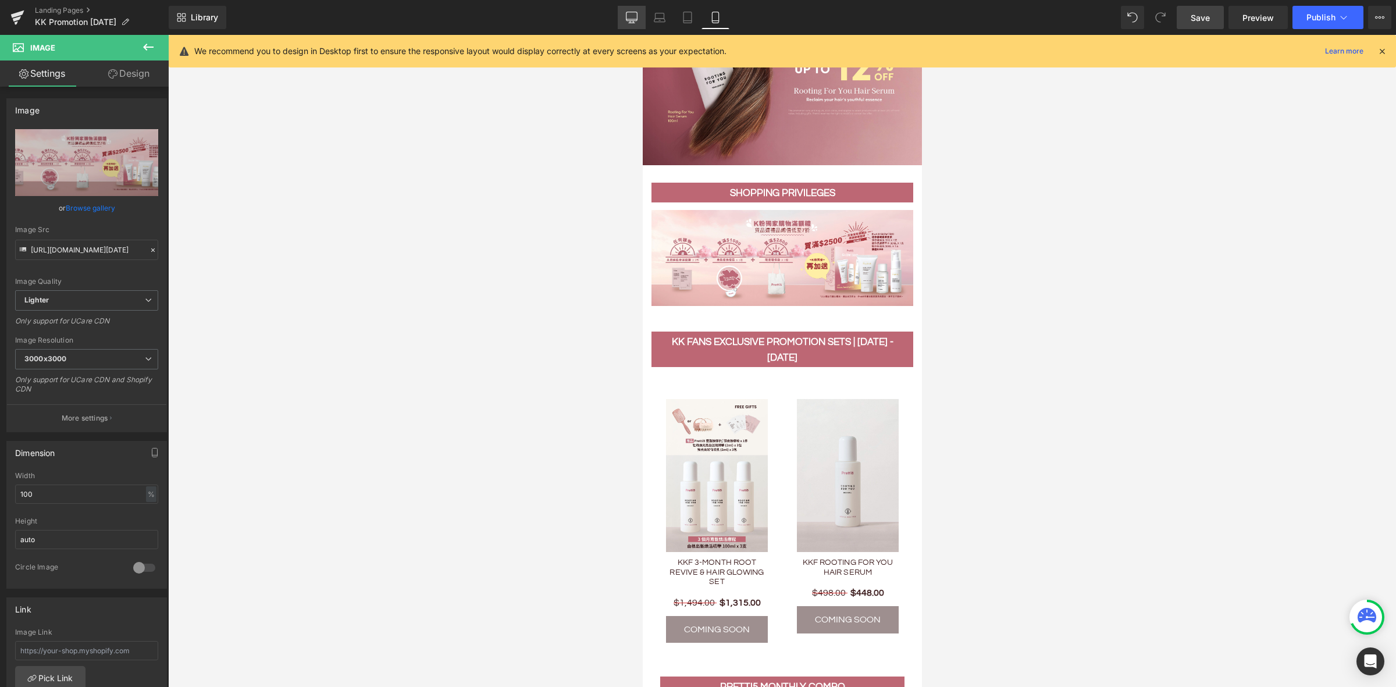
click at [629, 23] on link "Desktop" at bounding box center [632, 17] width 28 height 23
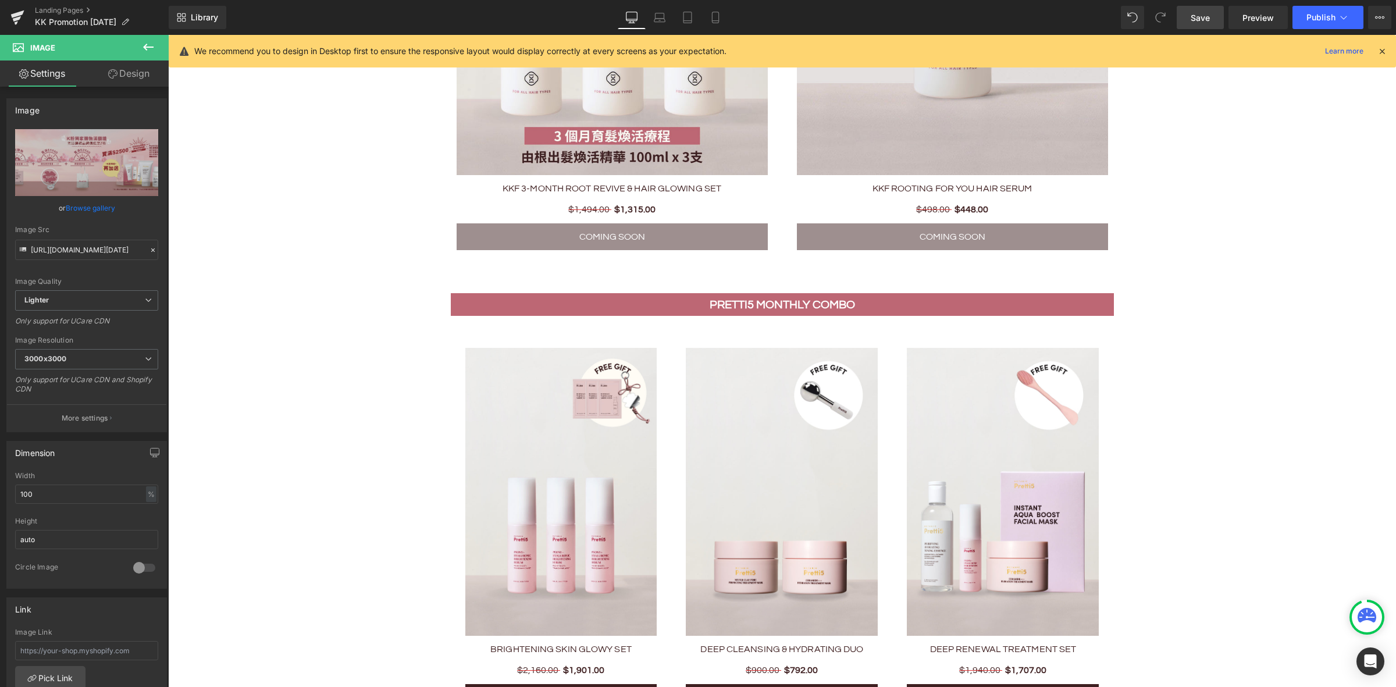
scroll to position [1347, 0]
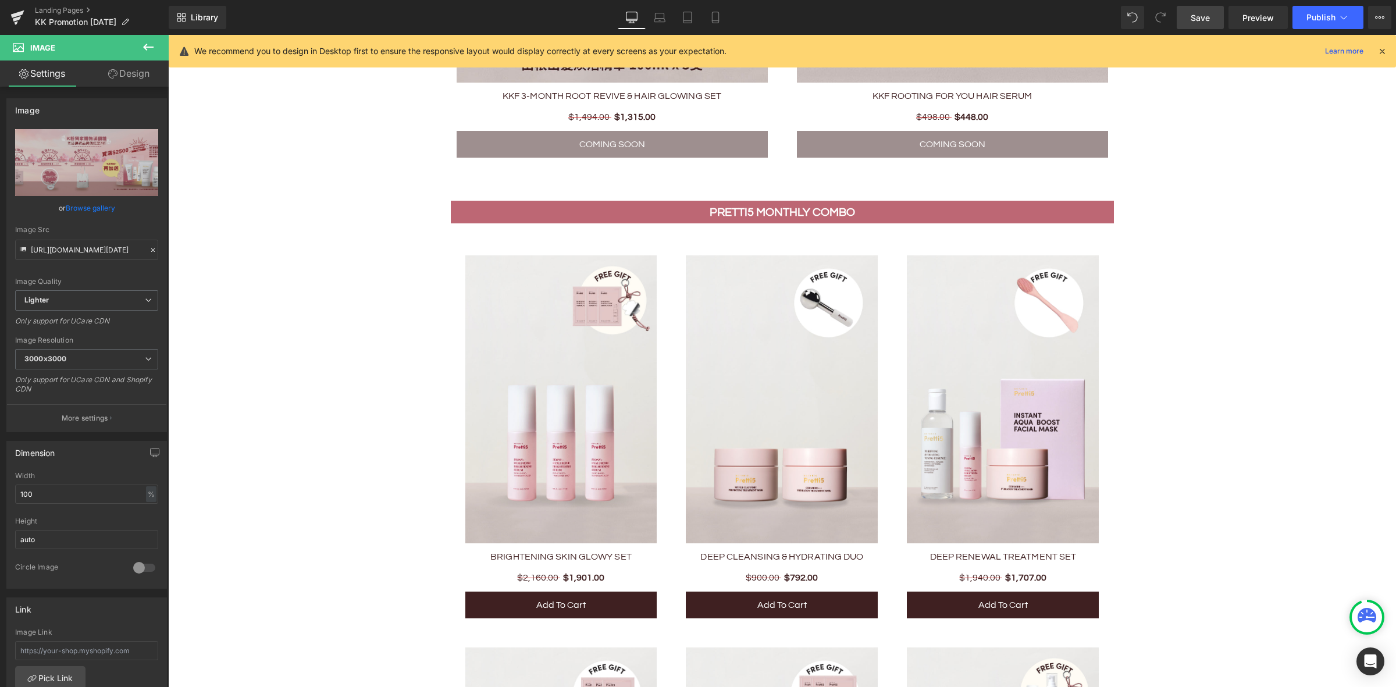
click at [769, 327] on img at bounding box center [782, 399] width 192 height 288
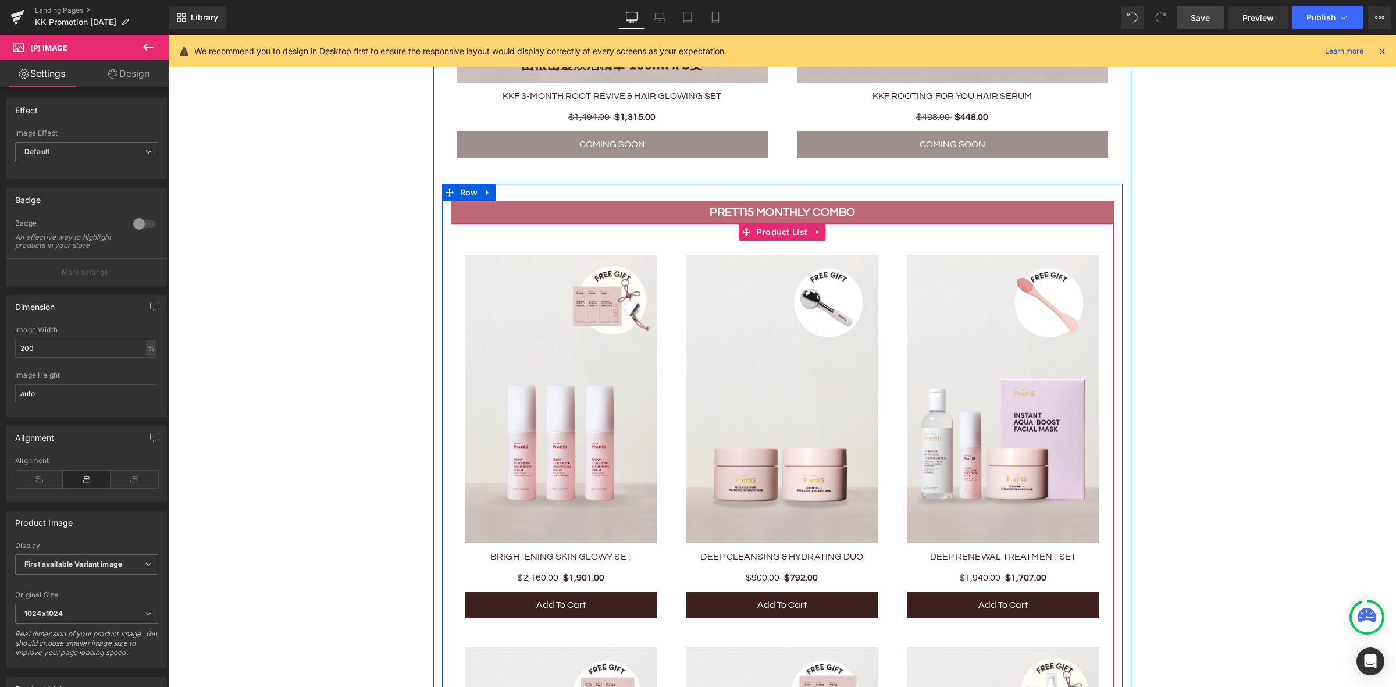
click at [753, 247] on div "Sale Off (P) Image DEEP CLEANSING & HYDRATING DUO (P) Title $900.00 $792.00 (P)…" at bounding box center [781, 437] width 221 height 392
click at [761, 231] on span "Product List" at bounding box center [782, 231] width 57 height 17
